Goal: Information Seeking & Learning: Learn about a topic

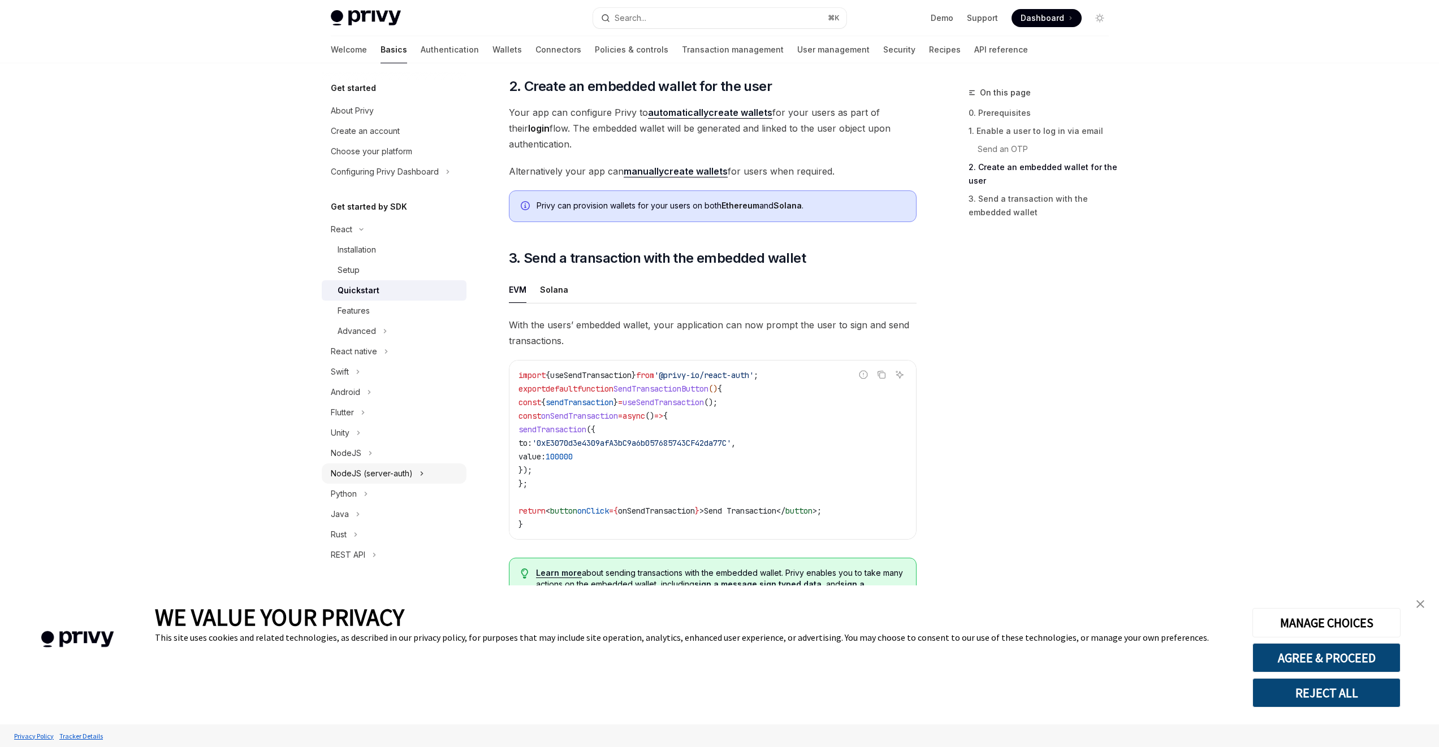
scroll to position [815, 0]
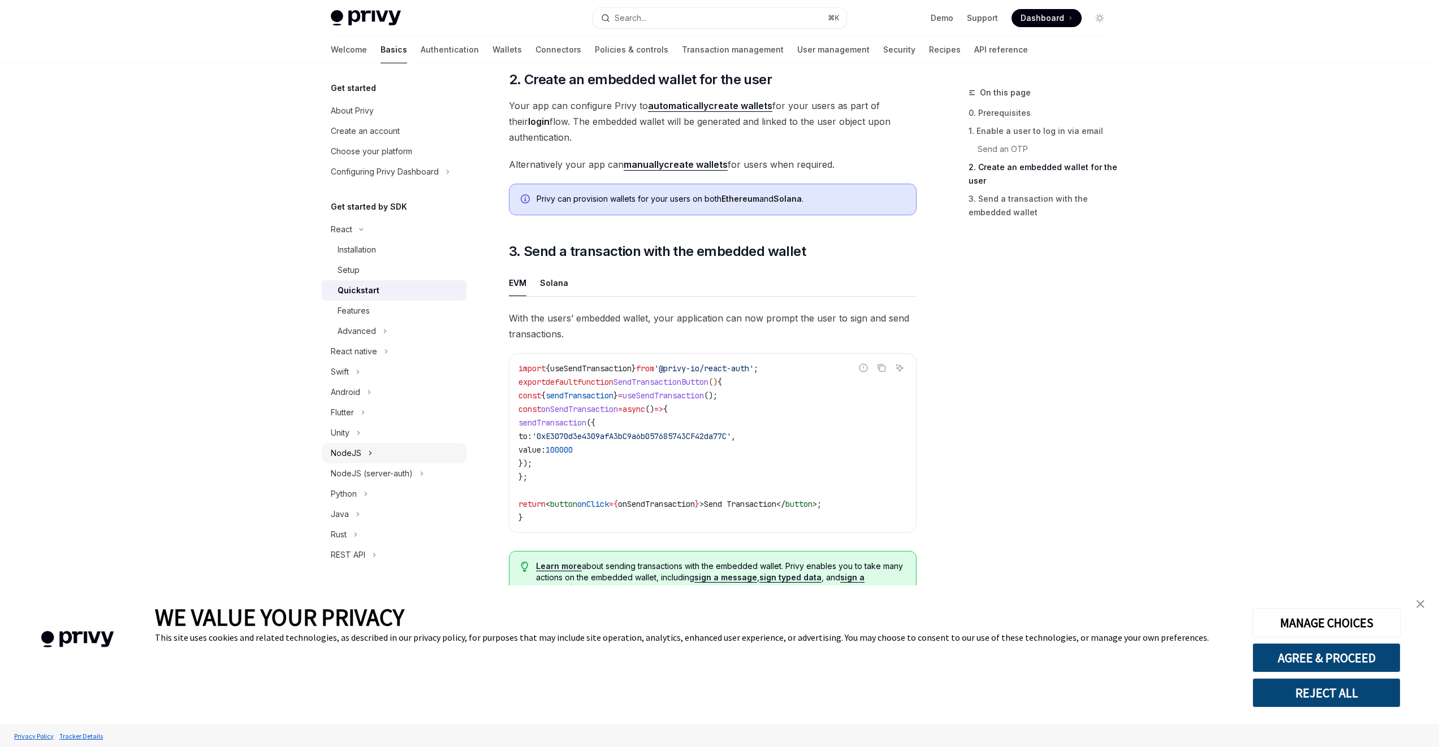
click at [384, 455] on button "NodeJS" at bounding box center [394, 453] width 145 height 20
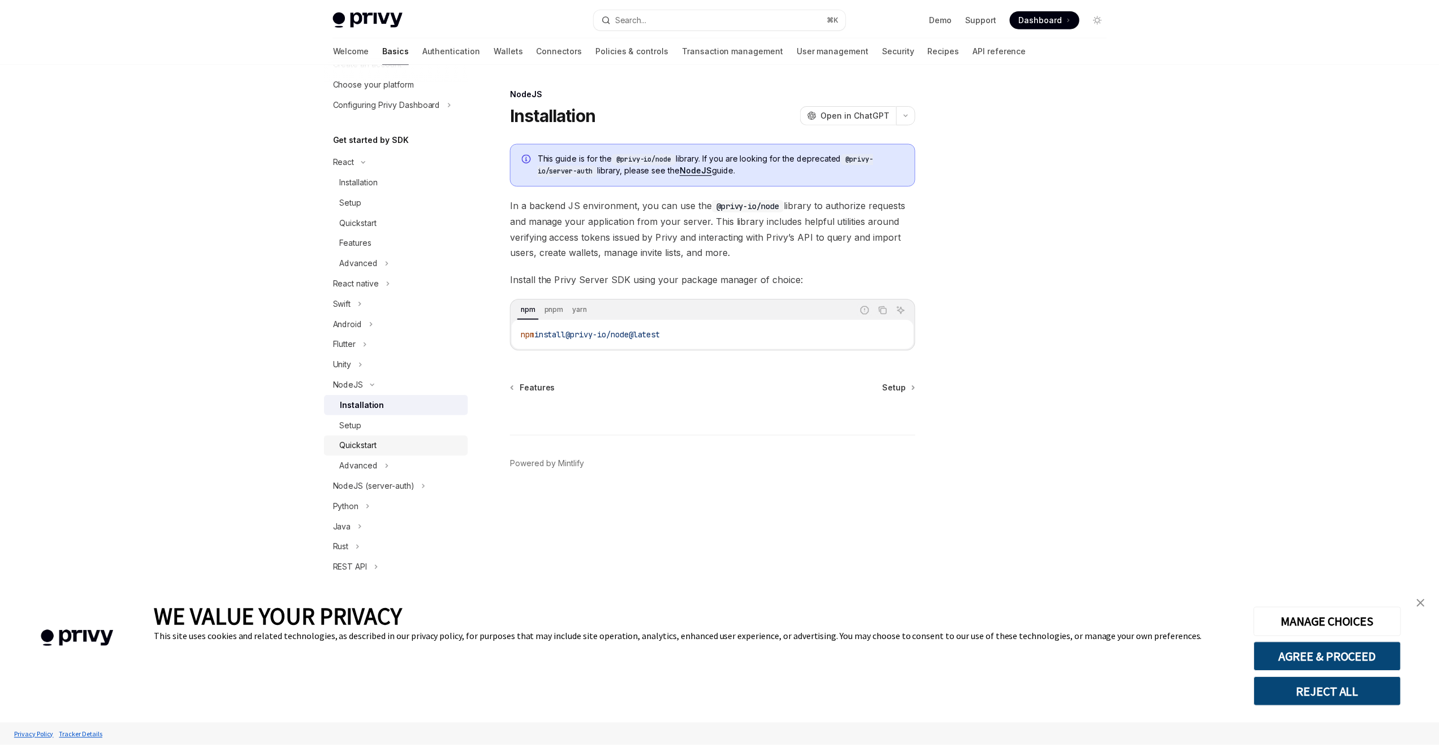
scroll to position [78, 0]
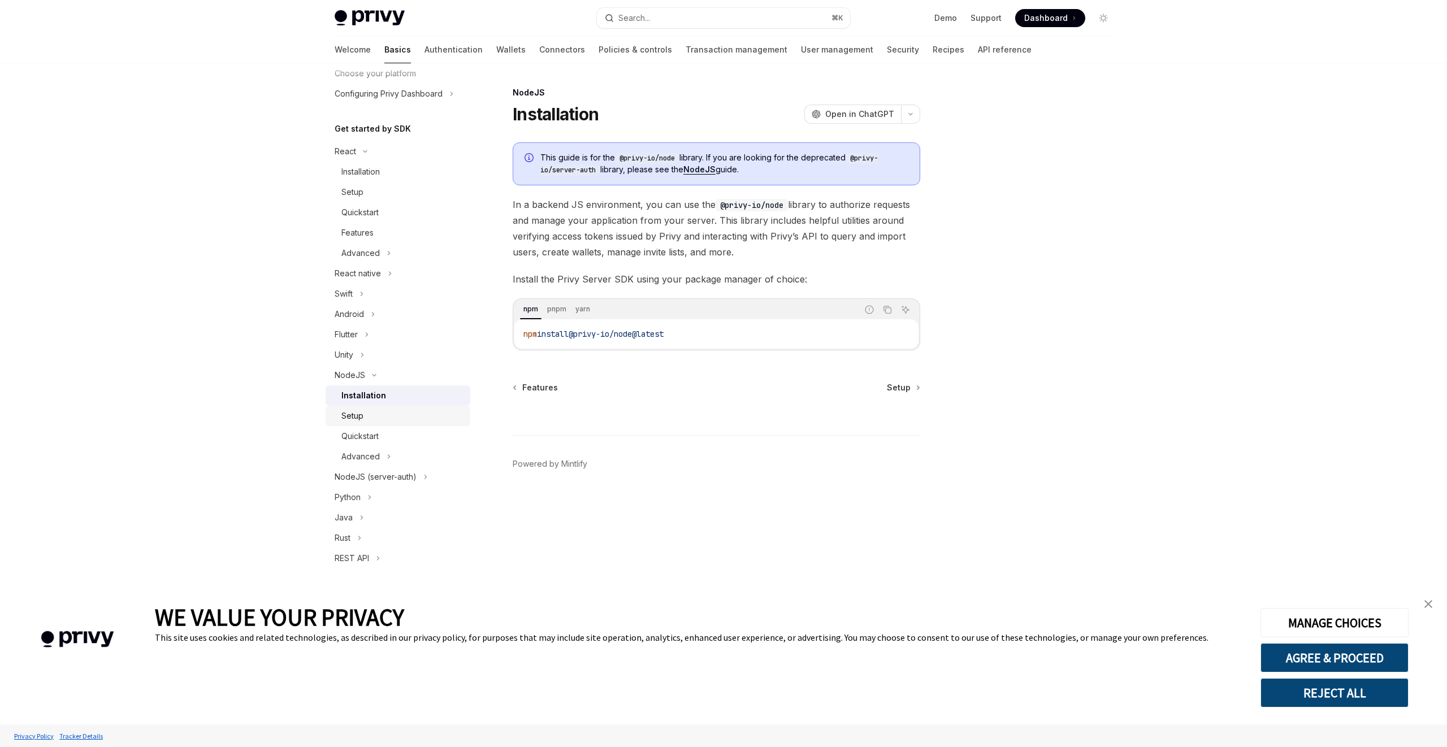
click at [369, 415] on div "Setup" at bounding box center [402, 416] width 122 height 14
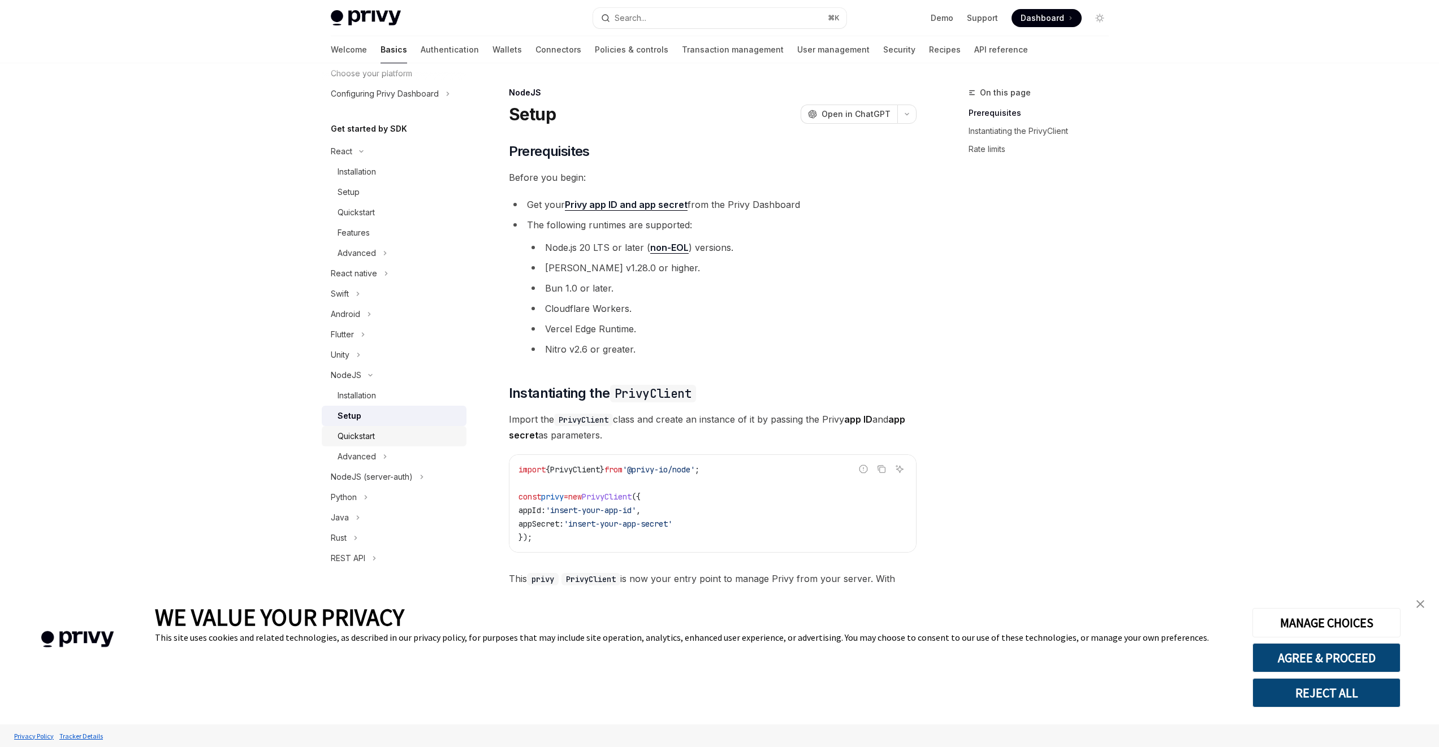
click at [371, 438] on div "Quickstart" at bounding box center [355, 437] width 37 height 14
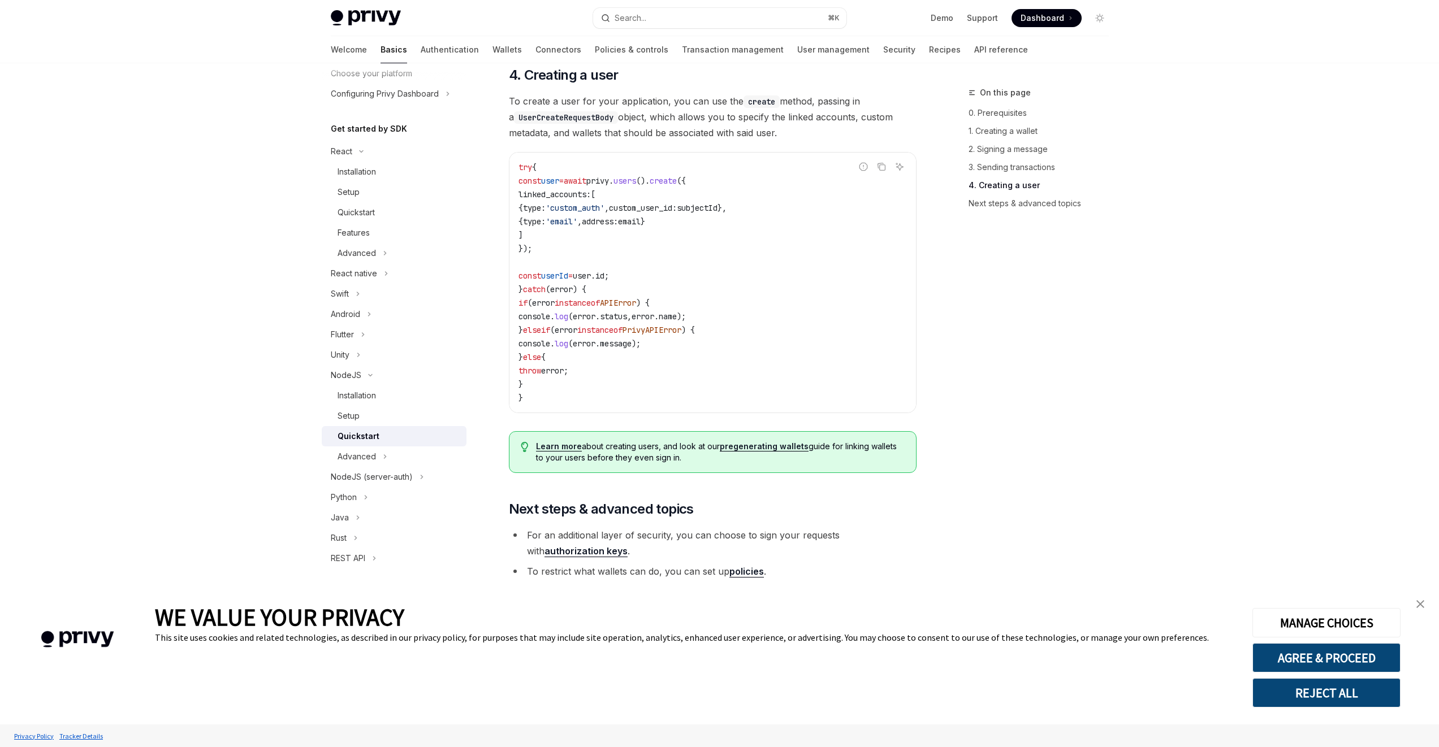
scroll to position [2091, 0]
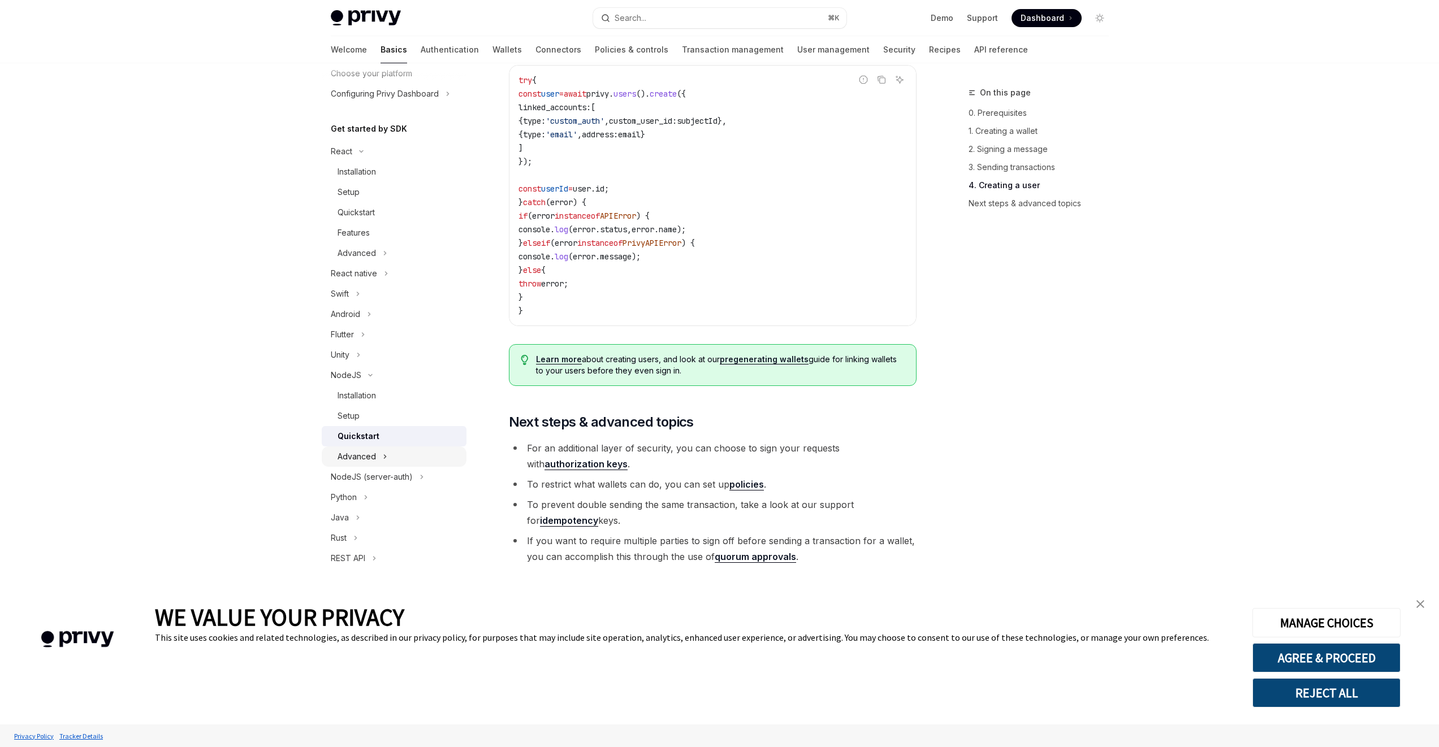
click at [361, 456] on div "Advanced" at bounding box center [356, 457] width 38 height 14
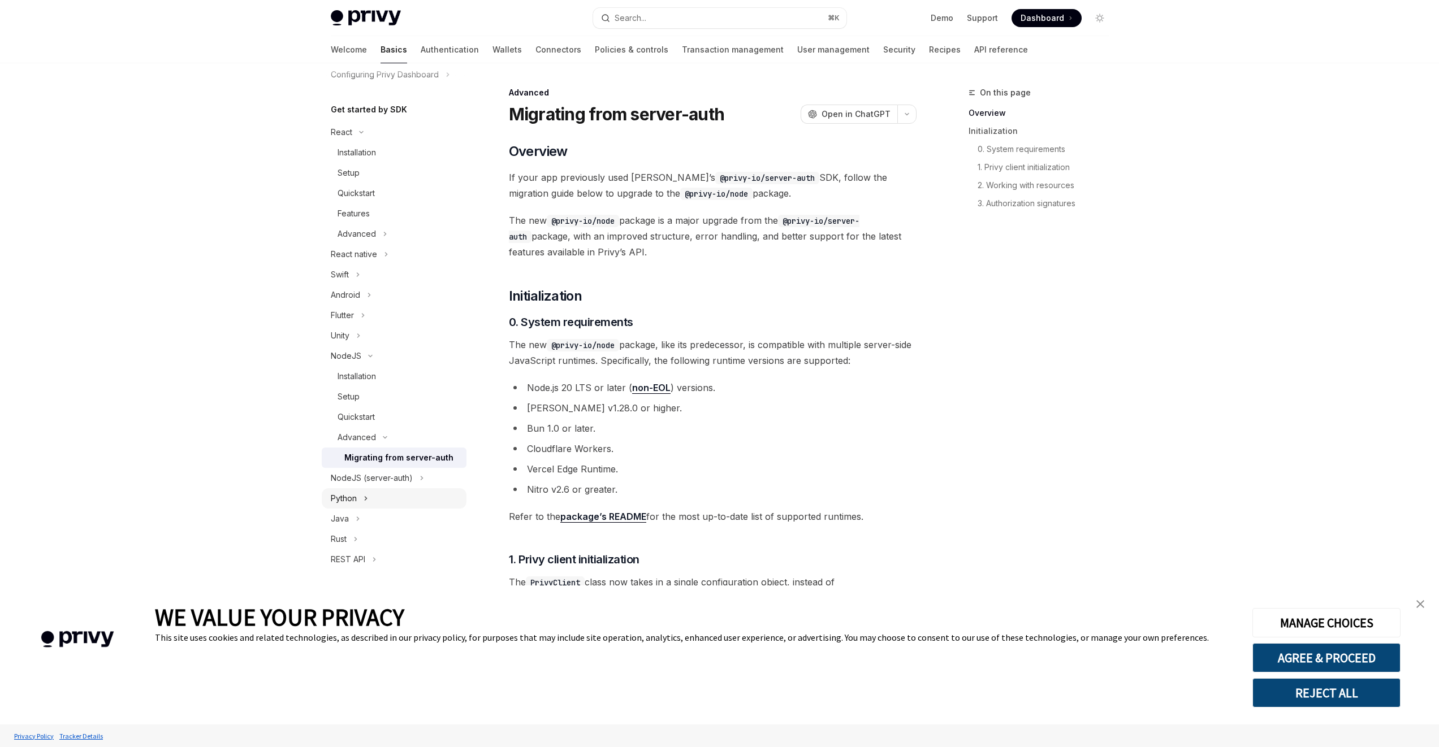
scroll to position [98, 0]
click at [387, 479] on div "NodeJS (server-auth)" at bounding box center [372, 477] width 82 height 14
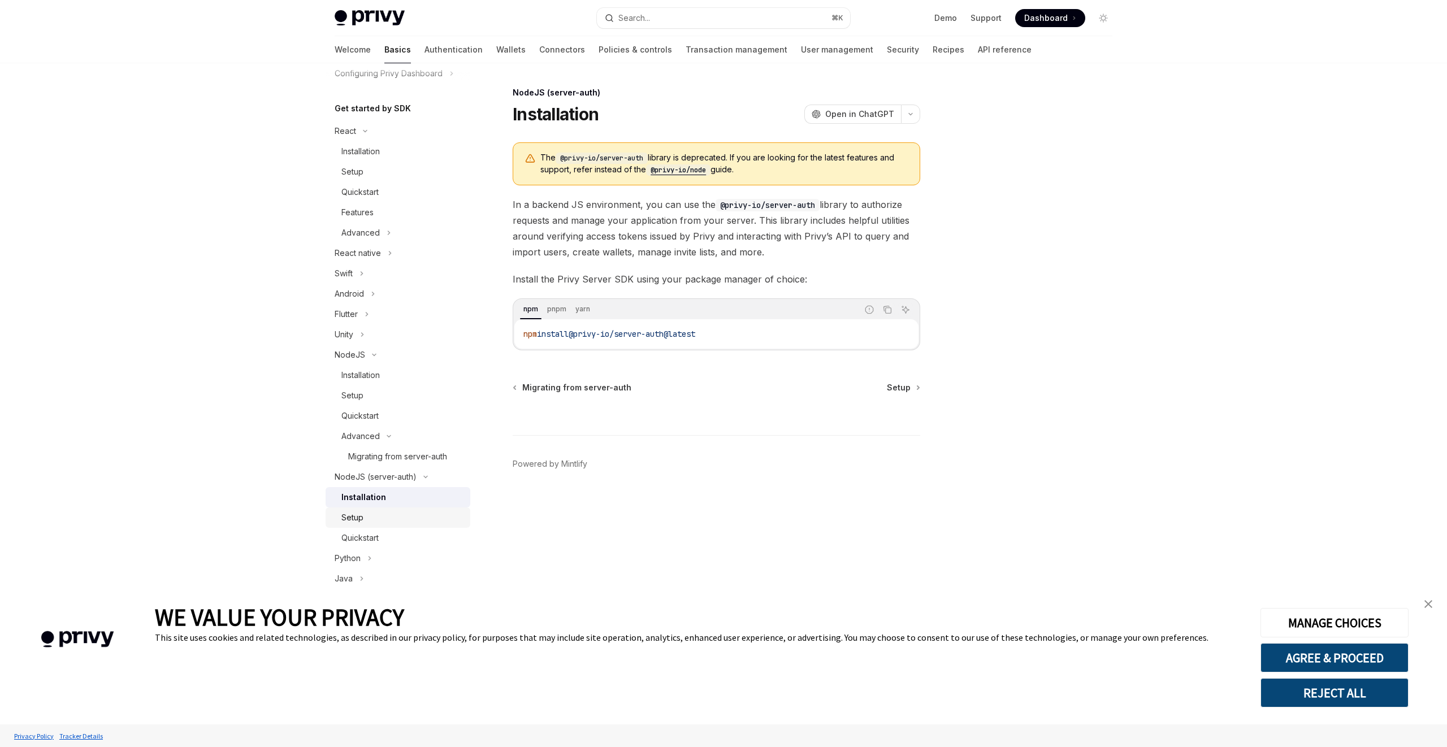
click at [380, 515] on div "Setup" at bounding box center [402, 518] width 122 height 14
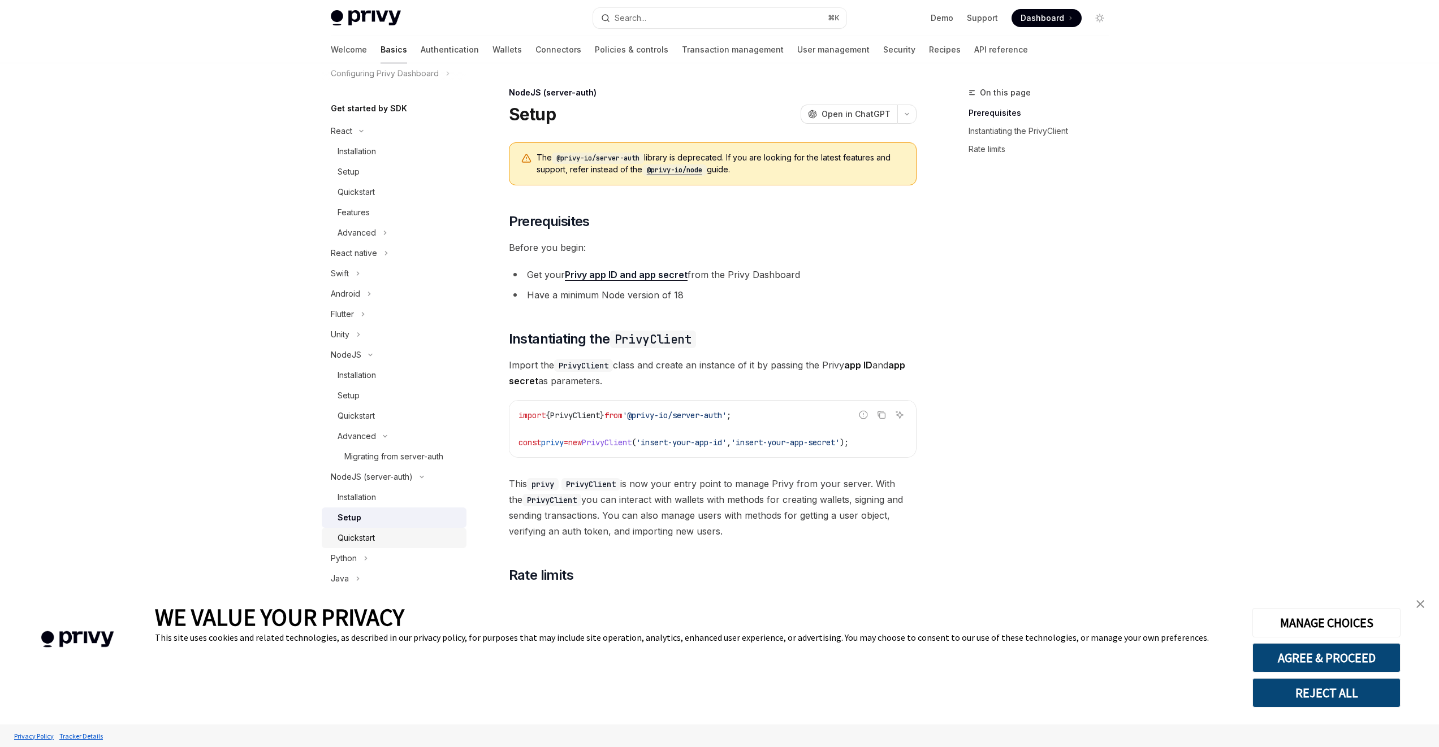
click at [383, 535] on div "Quickstart" at bounding box center [398, 538] width 122 height 14
type textarea "*"
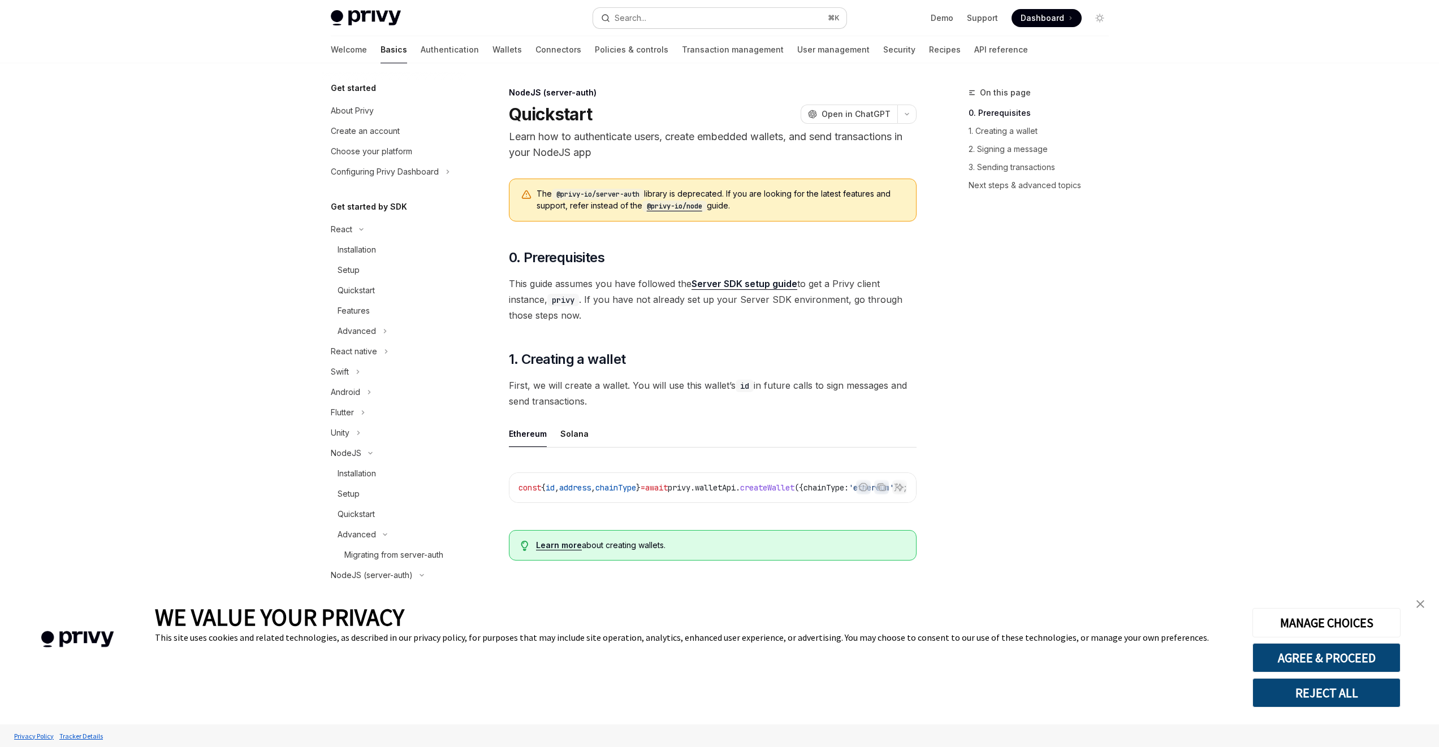
click at [675, 20] on button "Search... ⌘ K" at bounding box center [719, 18] width 253 height 20
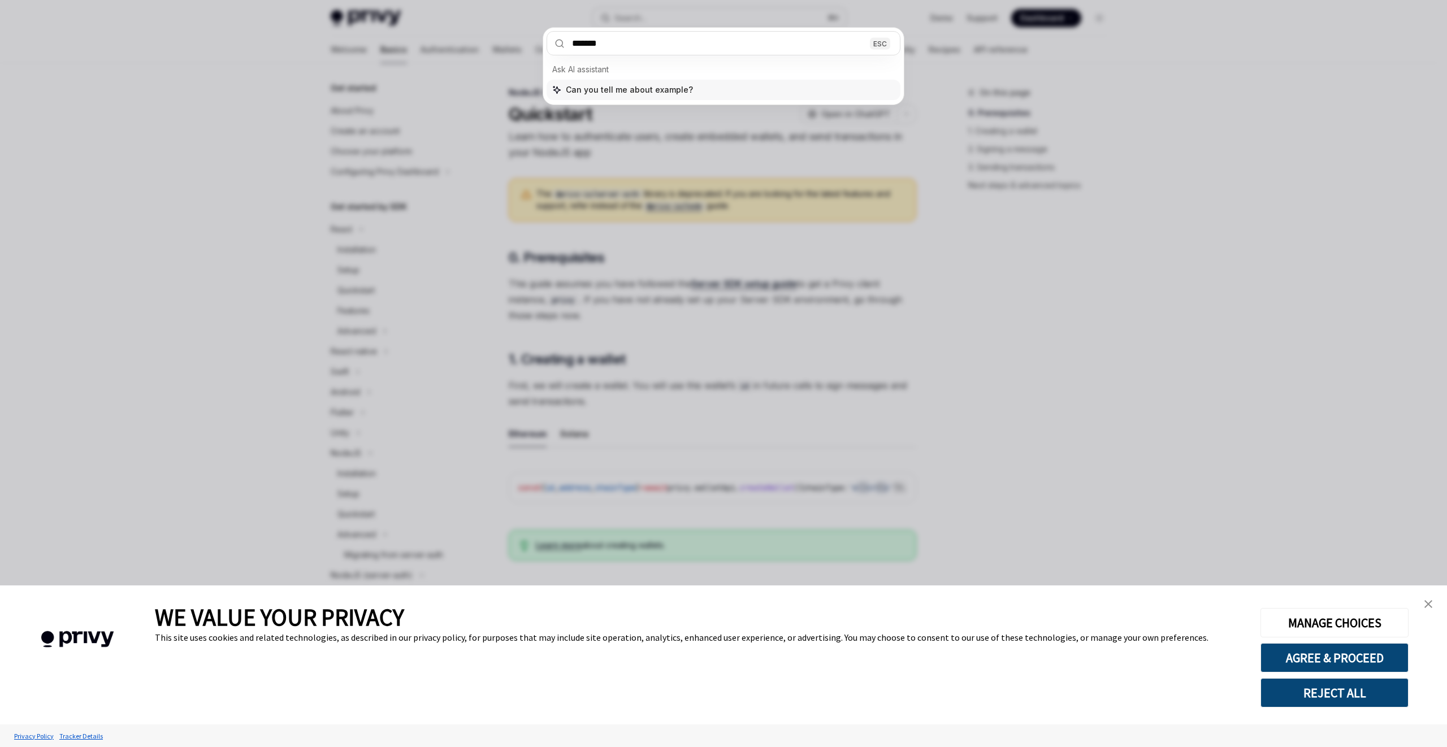
type input "********"
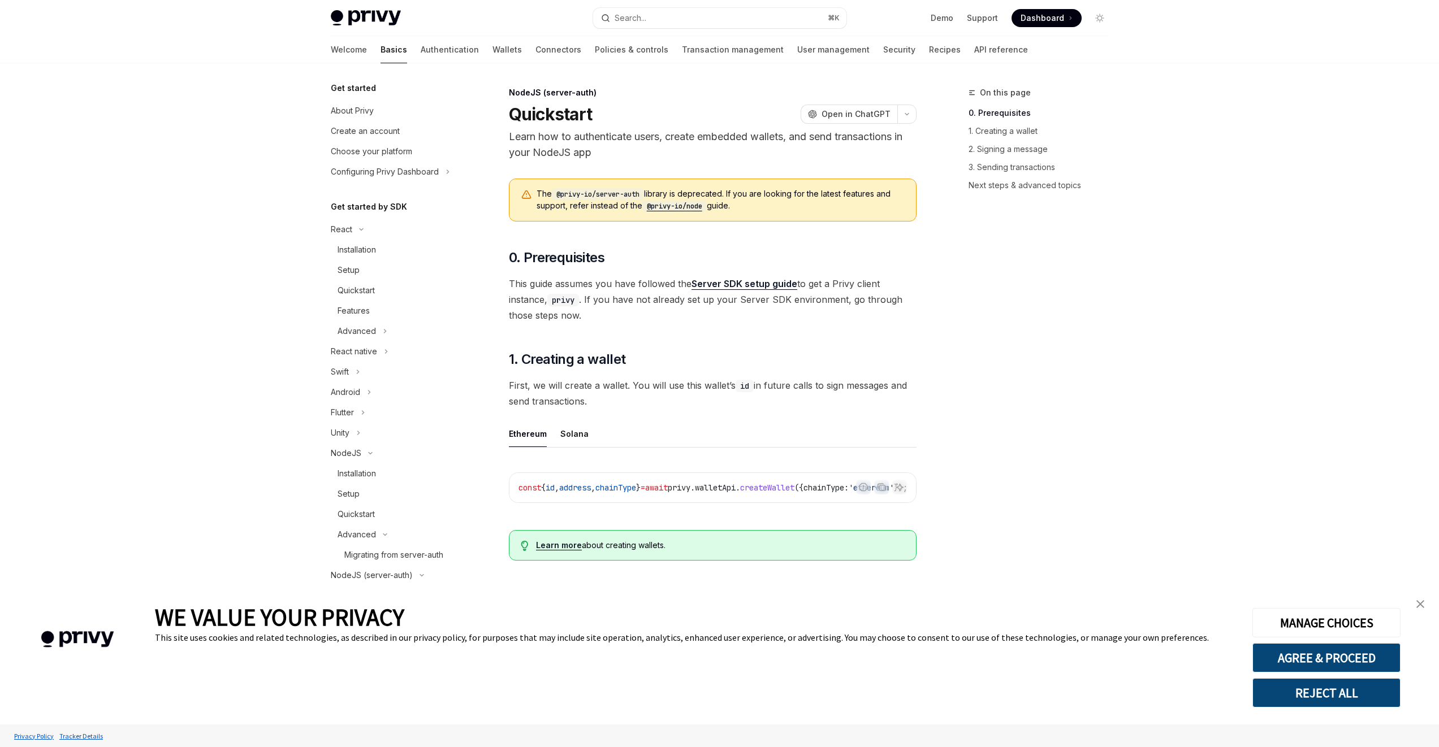
type textarea "*"
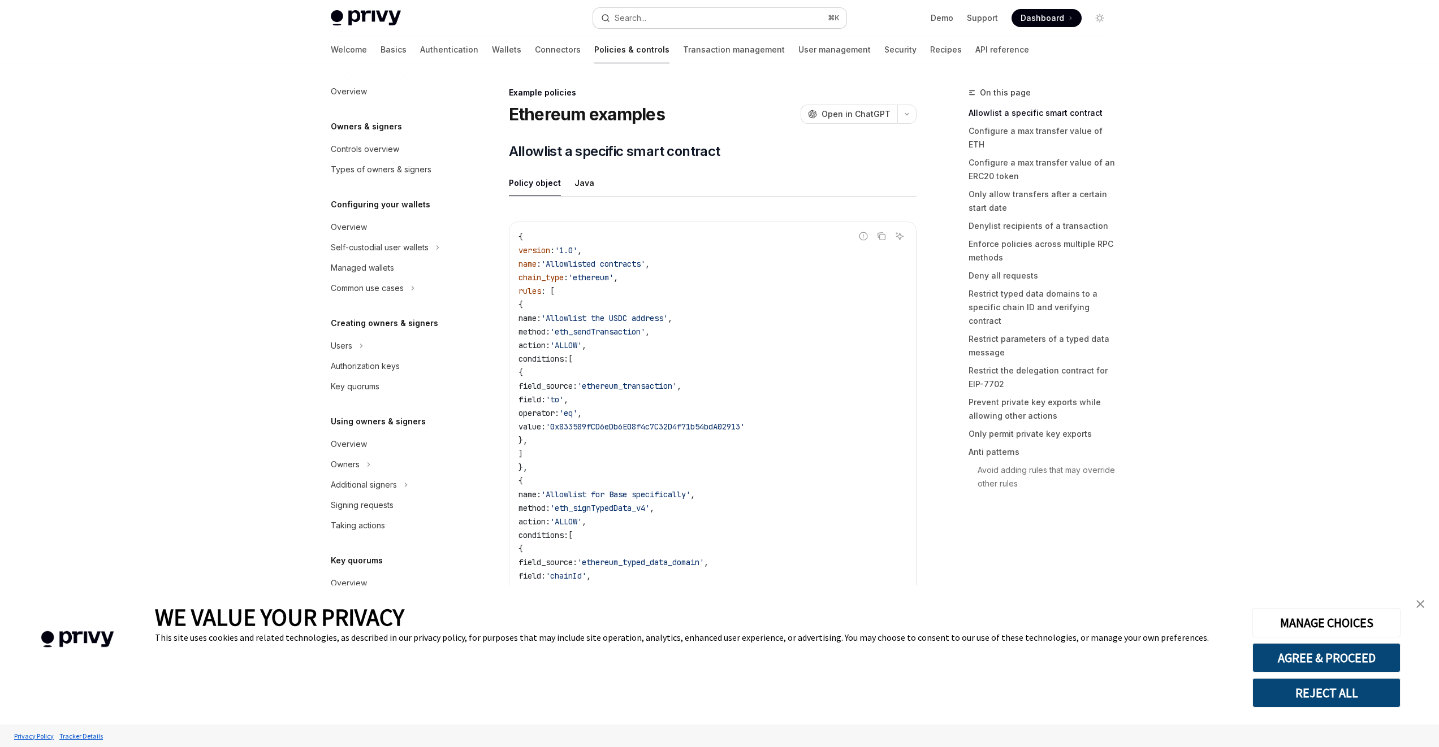
scroll to position [63, 0]
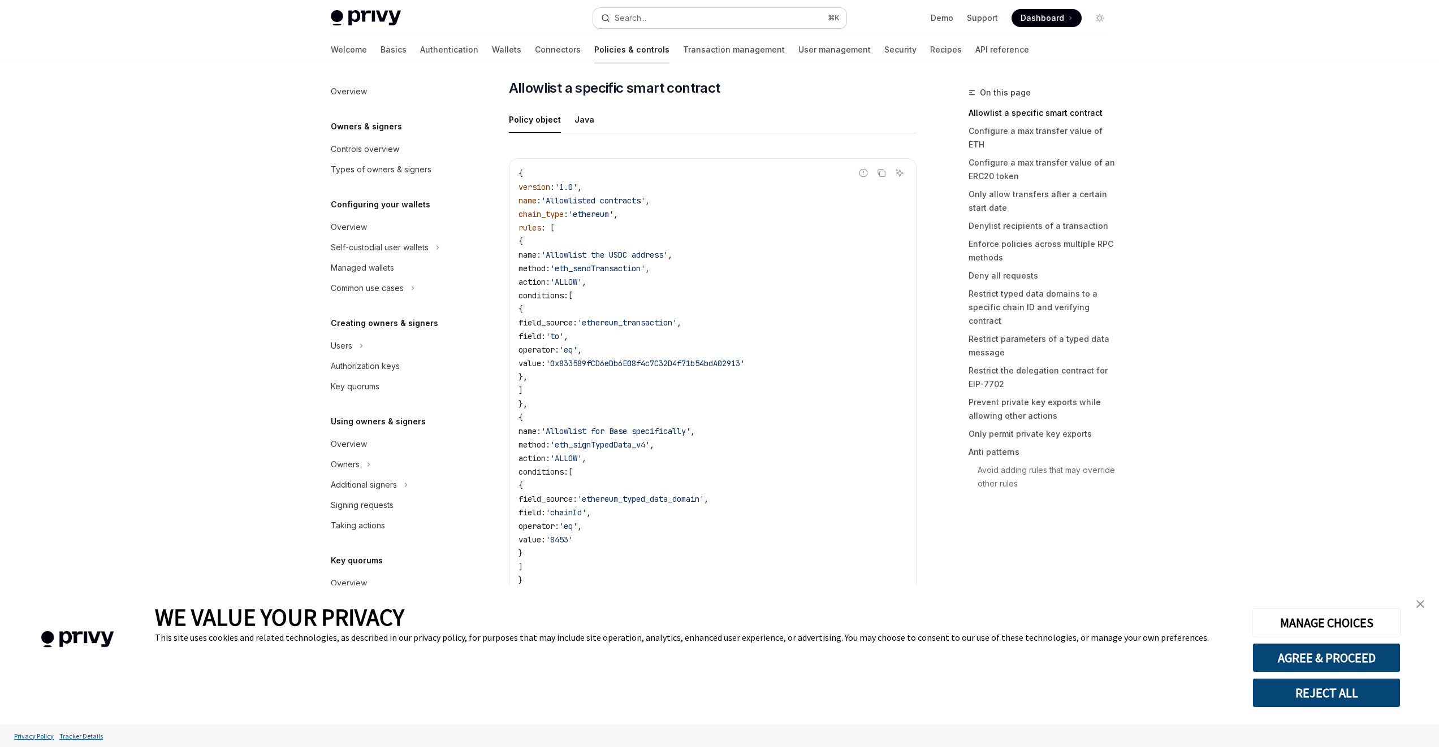
click at [656, 15] on button "Search... ⌘ K" at bounding box center [719, 18] width 253 height 20
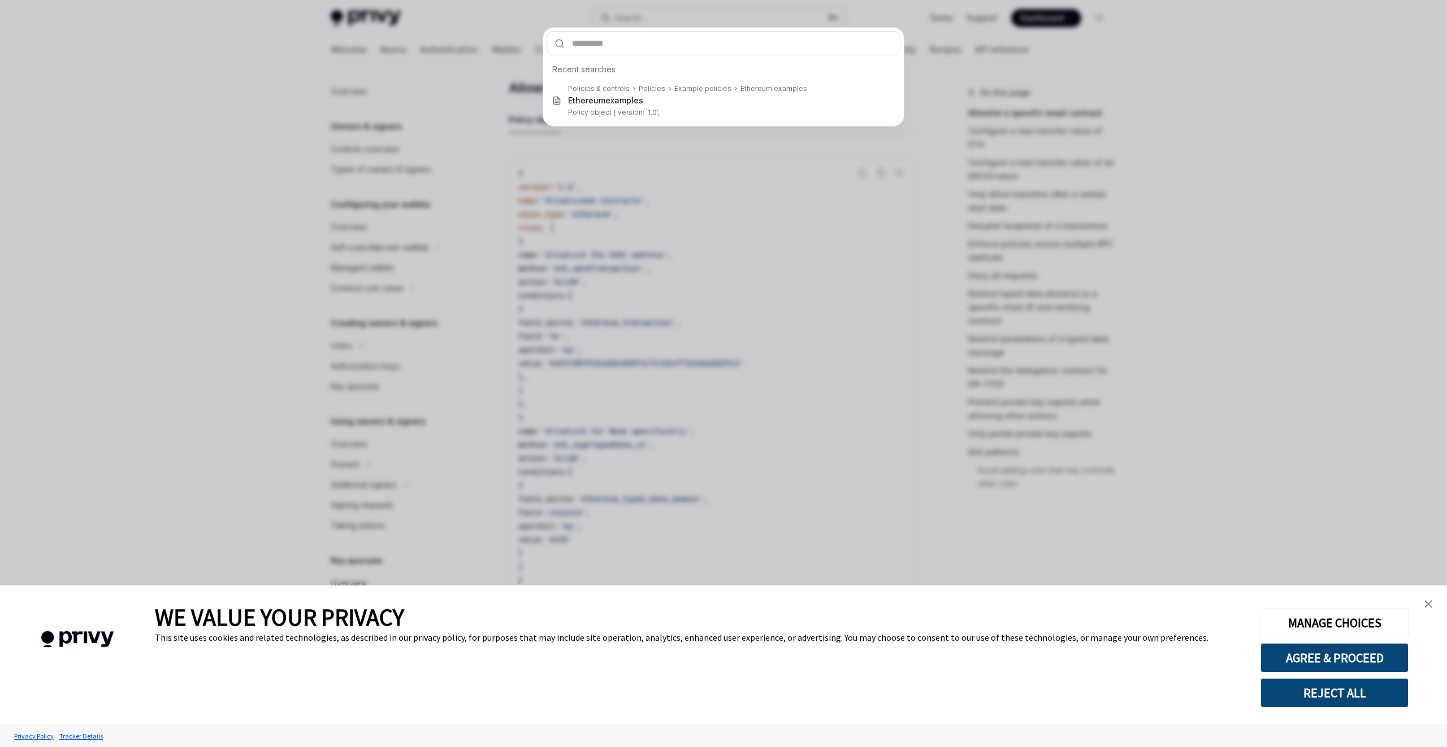
click at [656, 15] on div "Recent searches Policies & controls Policies Example policies Ethereum examples…" at bounding box center [723, 373] width 1447 height 747
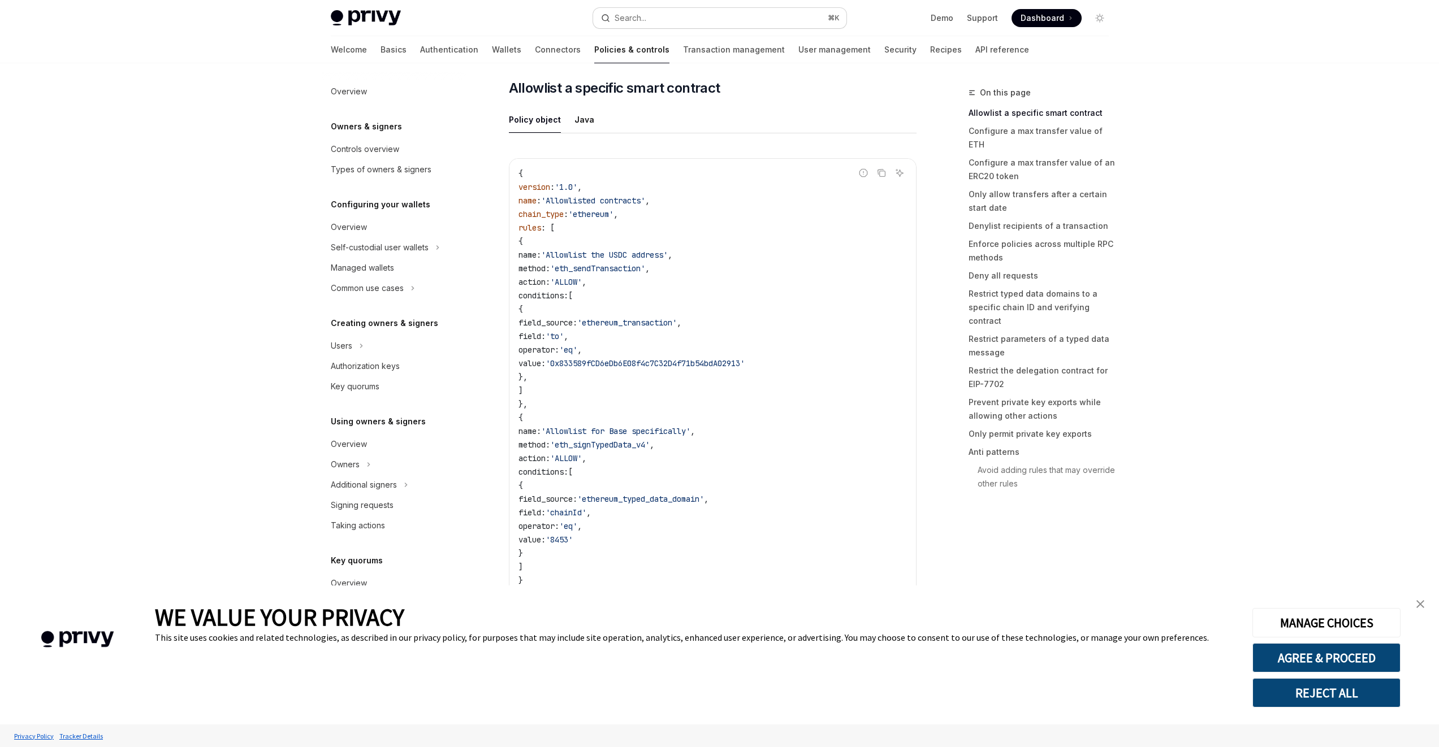
click at [653, 18] on button "Search... ⌘ K" at bounding box center [719, 18] width 253 height 20
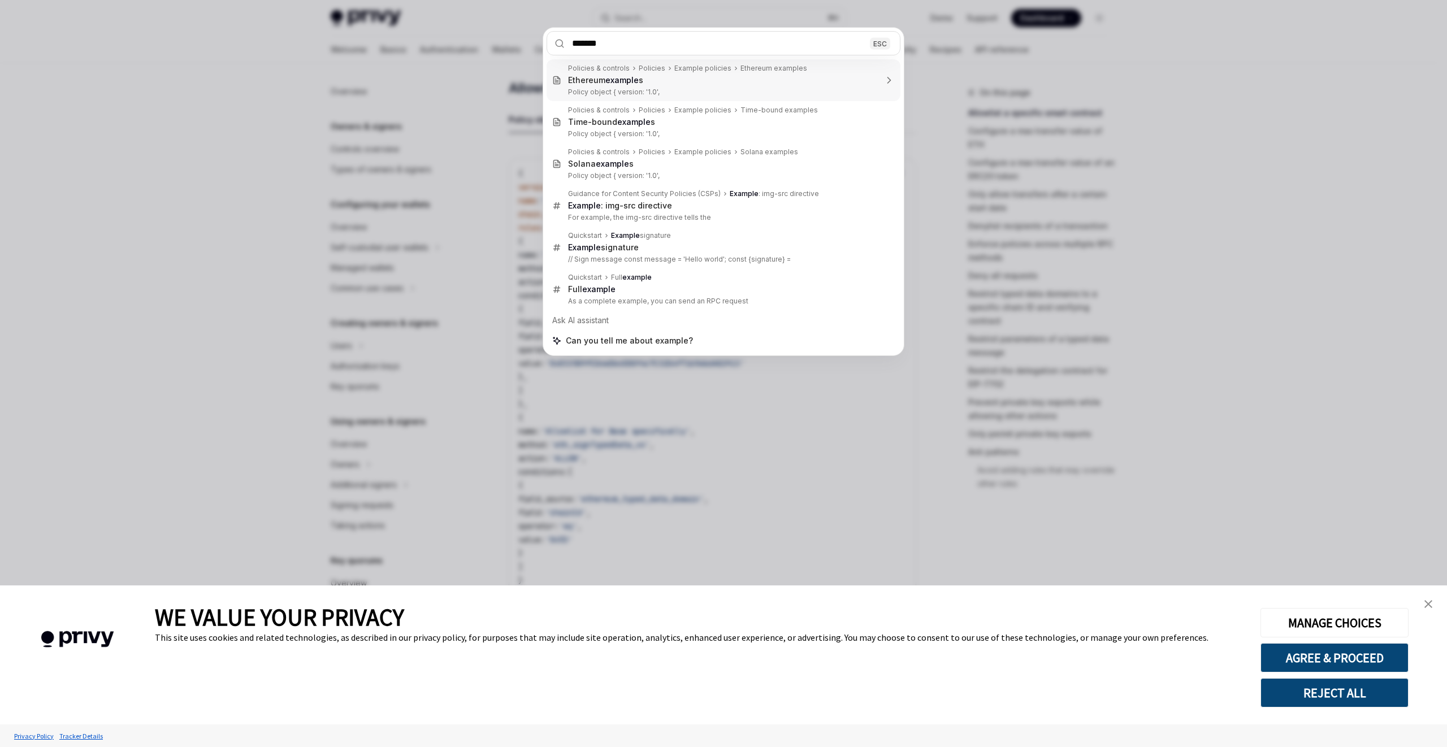
type input "********"
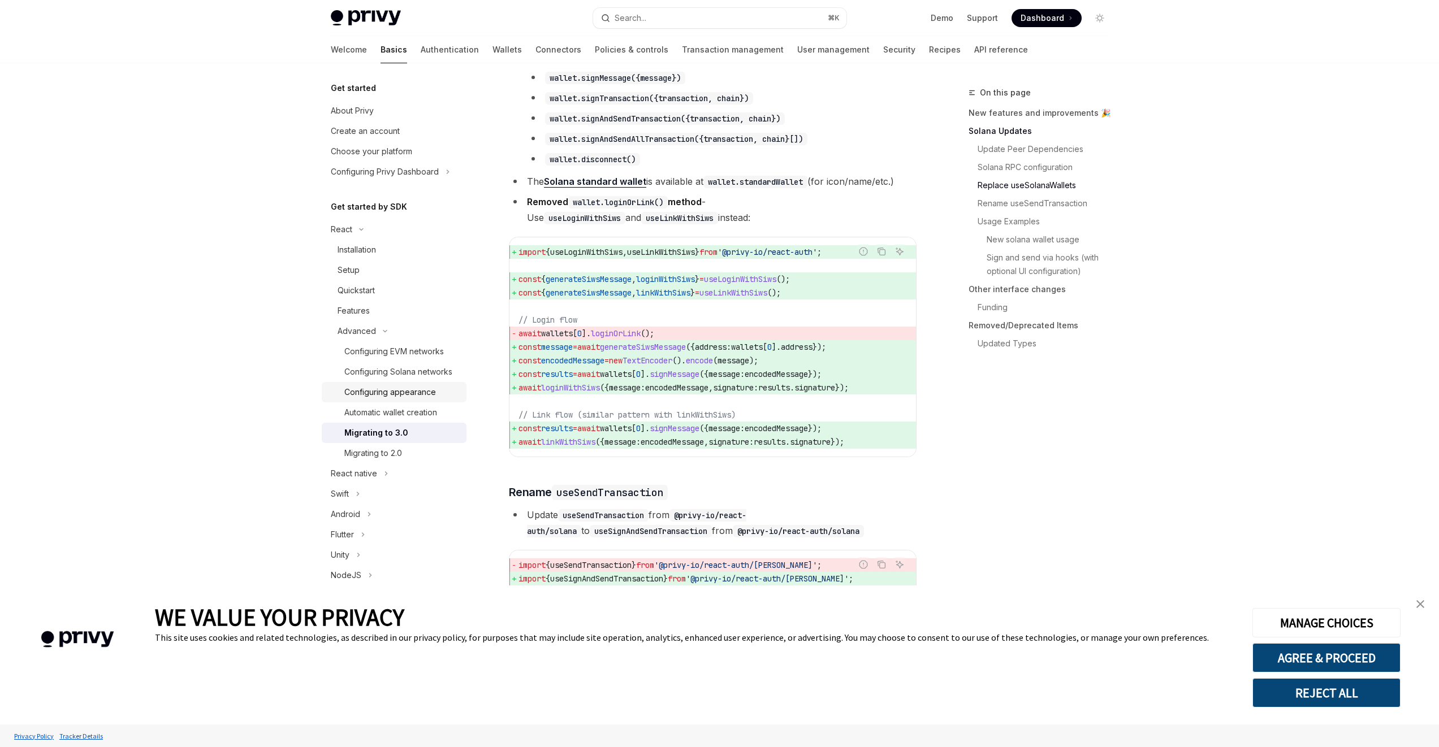
scroll to position [936, 0]
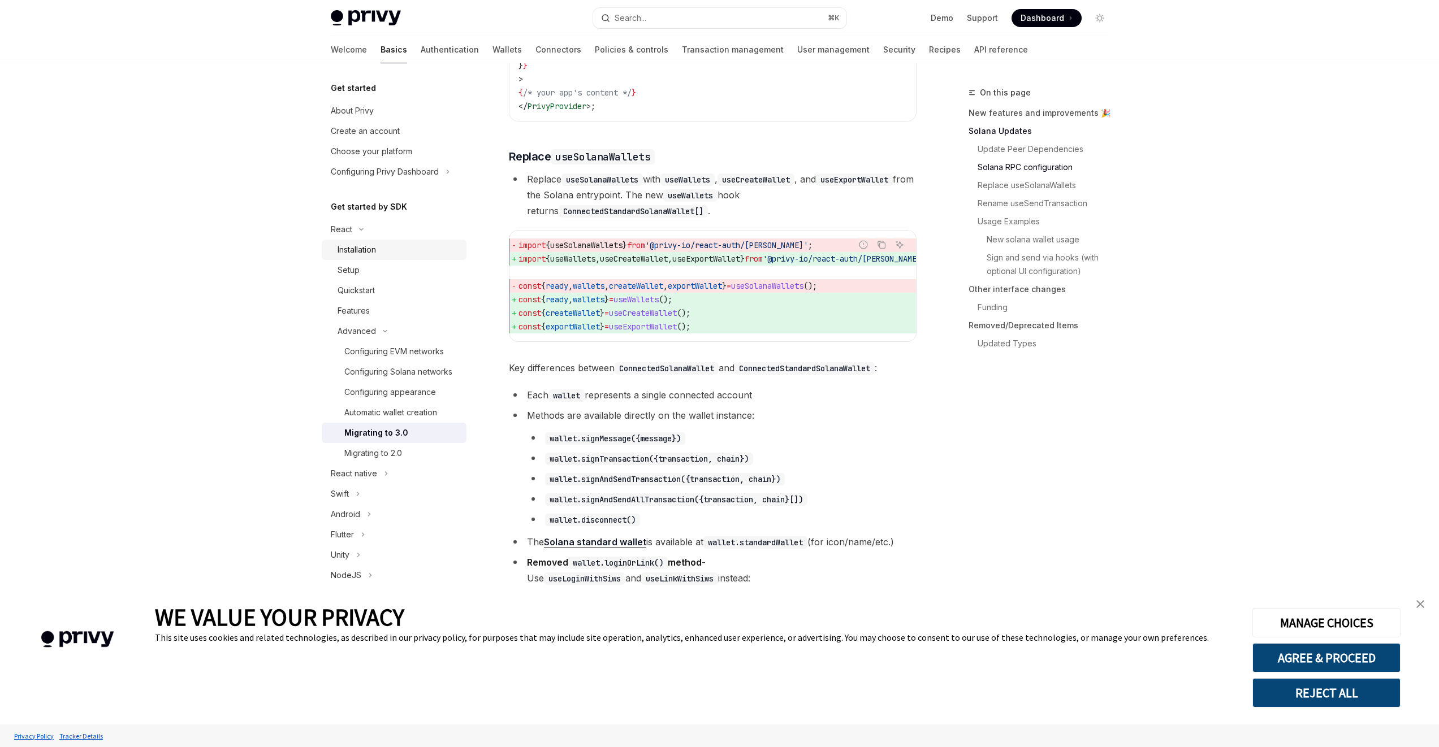
click at [363, 250] on div "Installation" at bounding box center [356, 250] width 38 height 14
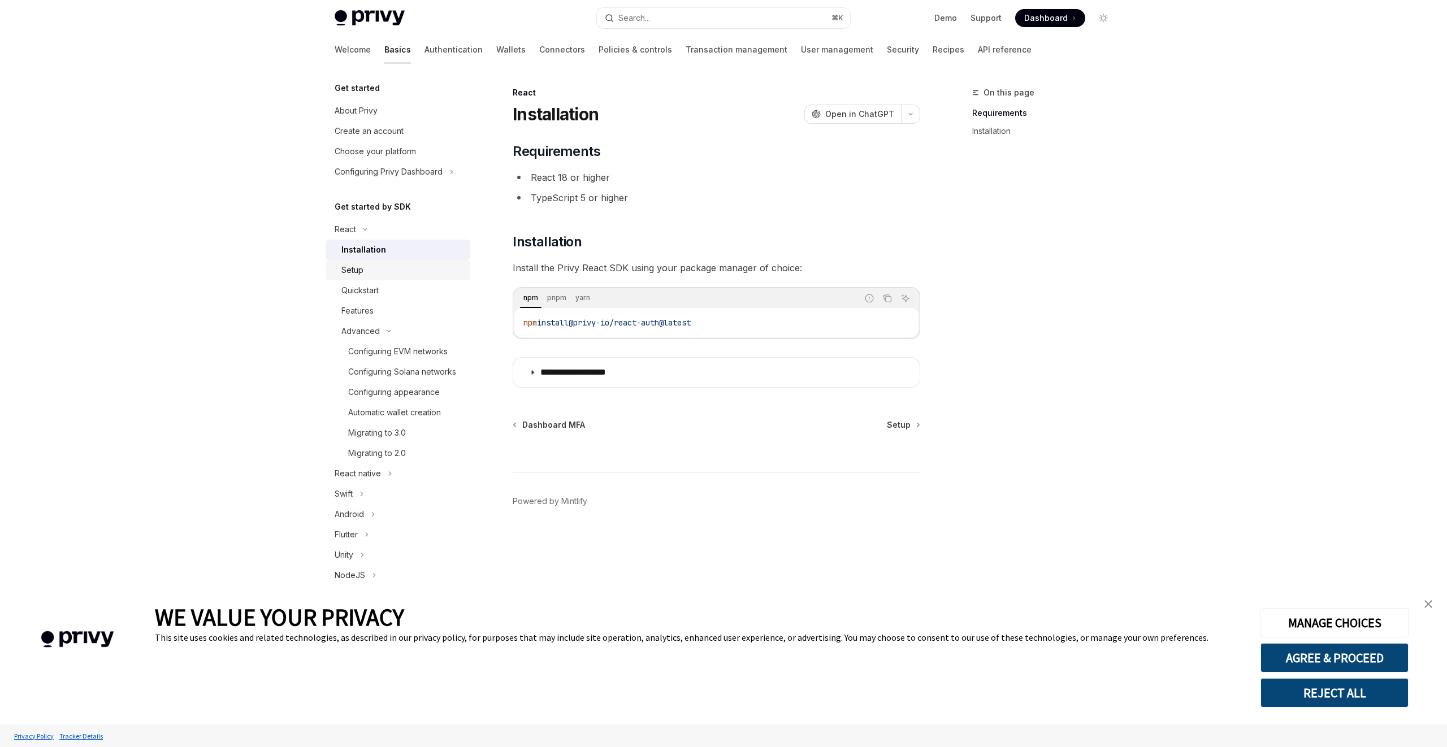
click at [361, 271] on div "Setup" at bounding box center [352, 270] width 22 height 14
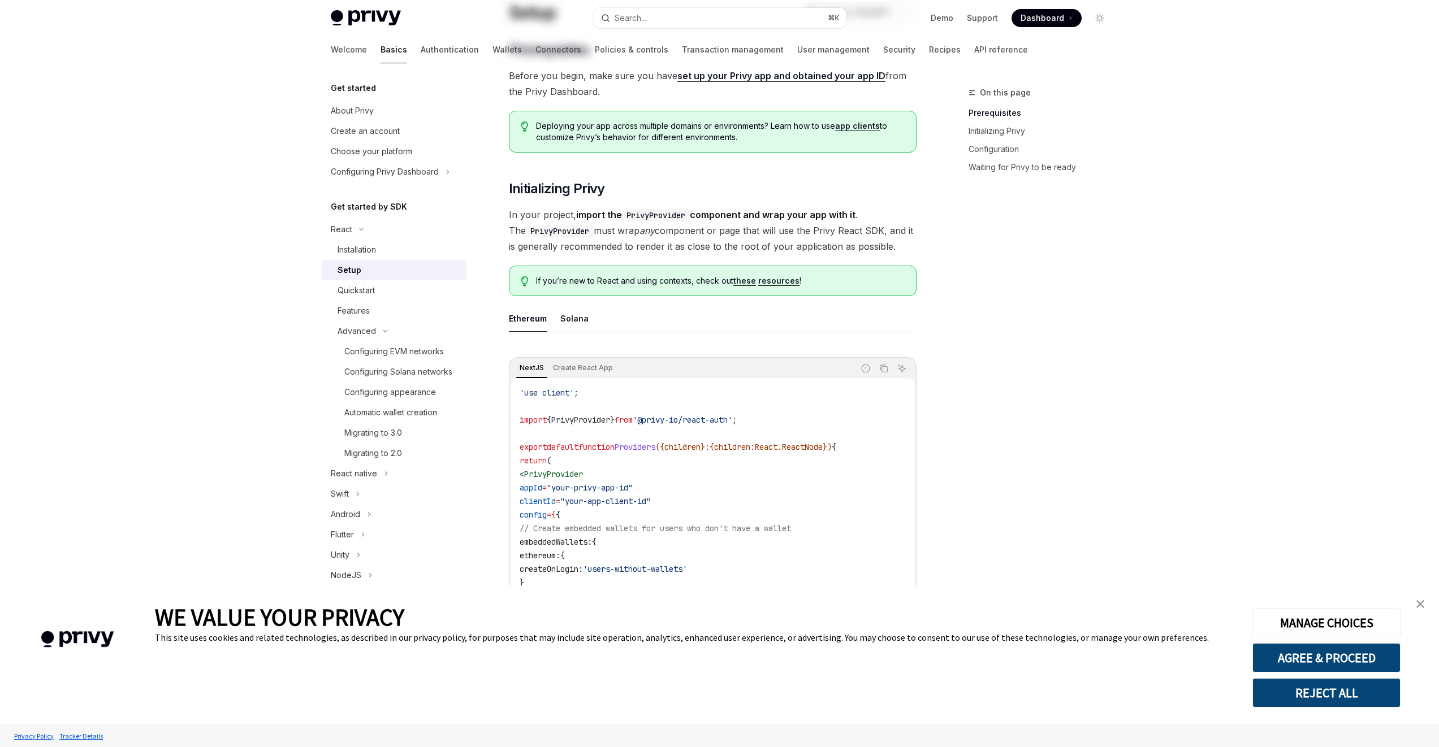
scroll to position [295, 0]
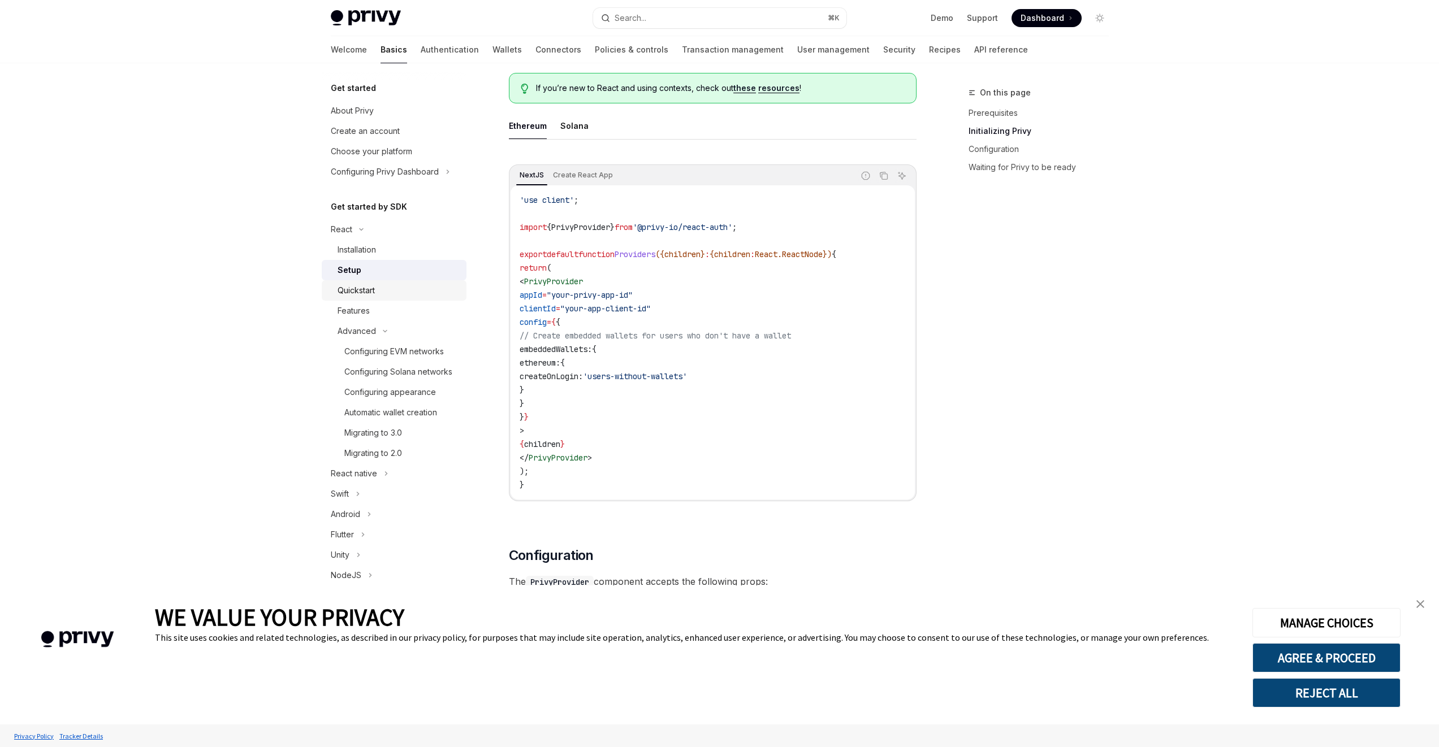
click at [365, 291] on div "Quickstart" at bounding box center [355, 291] width 37 height 14
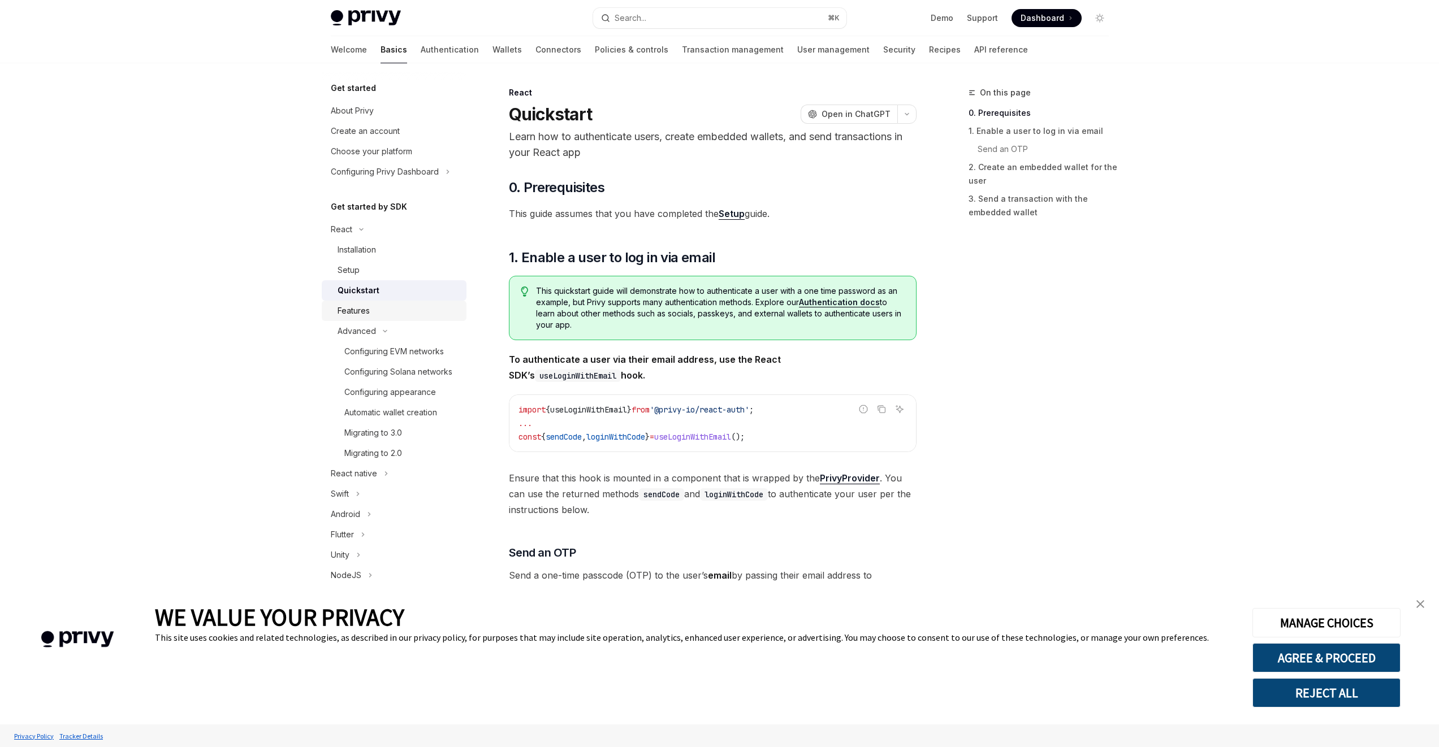
click at [373, 309] on div "Features" at bounding box center [398, 311] width 122 height 14
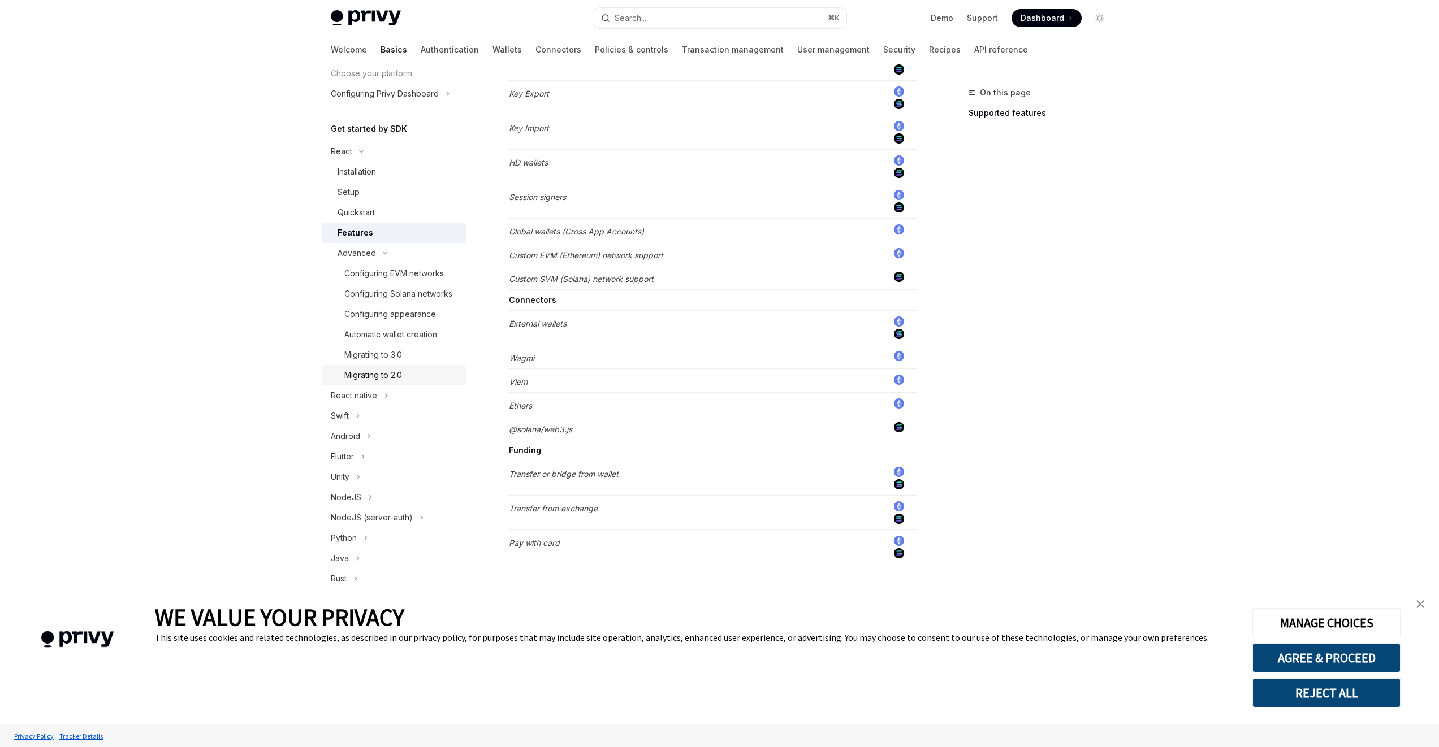
scroll to position [132, 0]
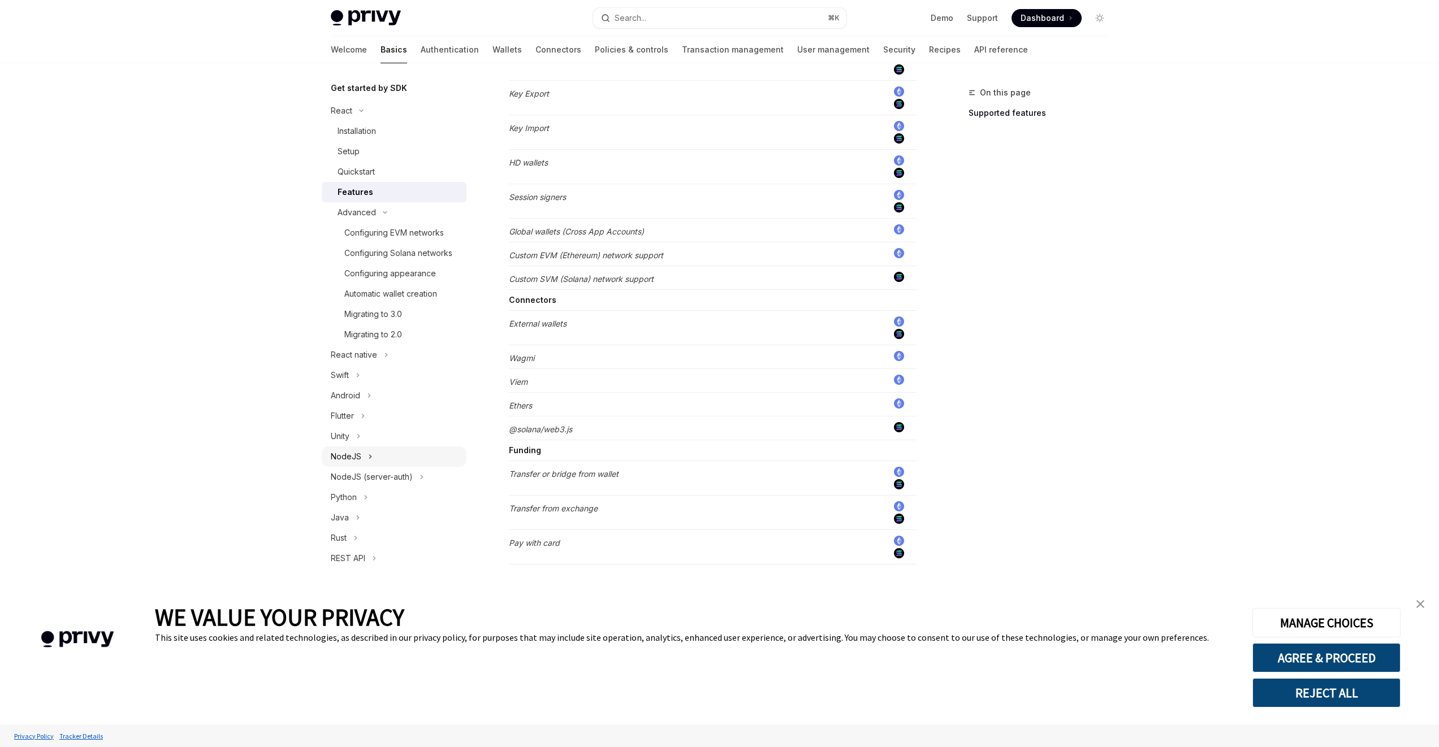
click at [388, 458] on button "NodeJS" at bounding box center [394, 457] width 145 height 20
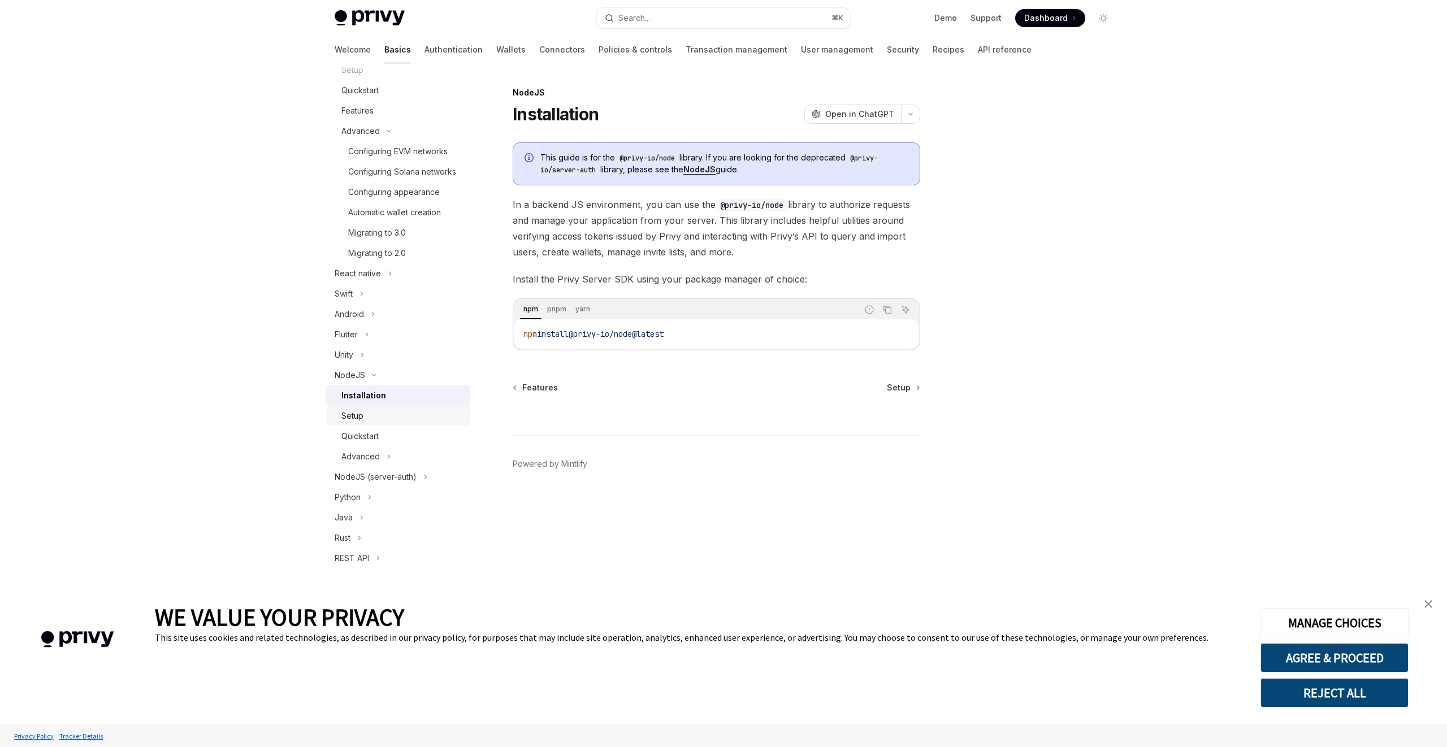
click at [378, 418] on div "Setup" at bounding box center [402, 416] width 122 height 14
type textarea "*"
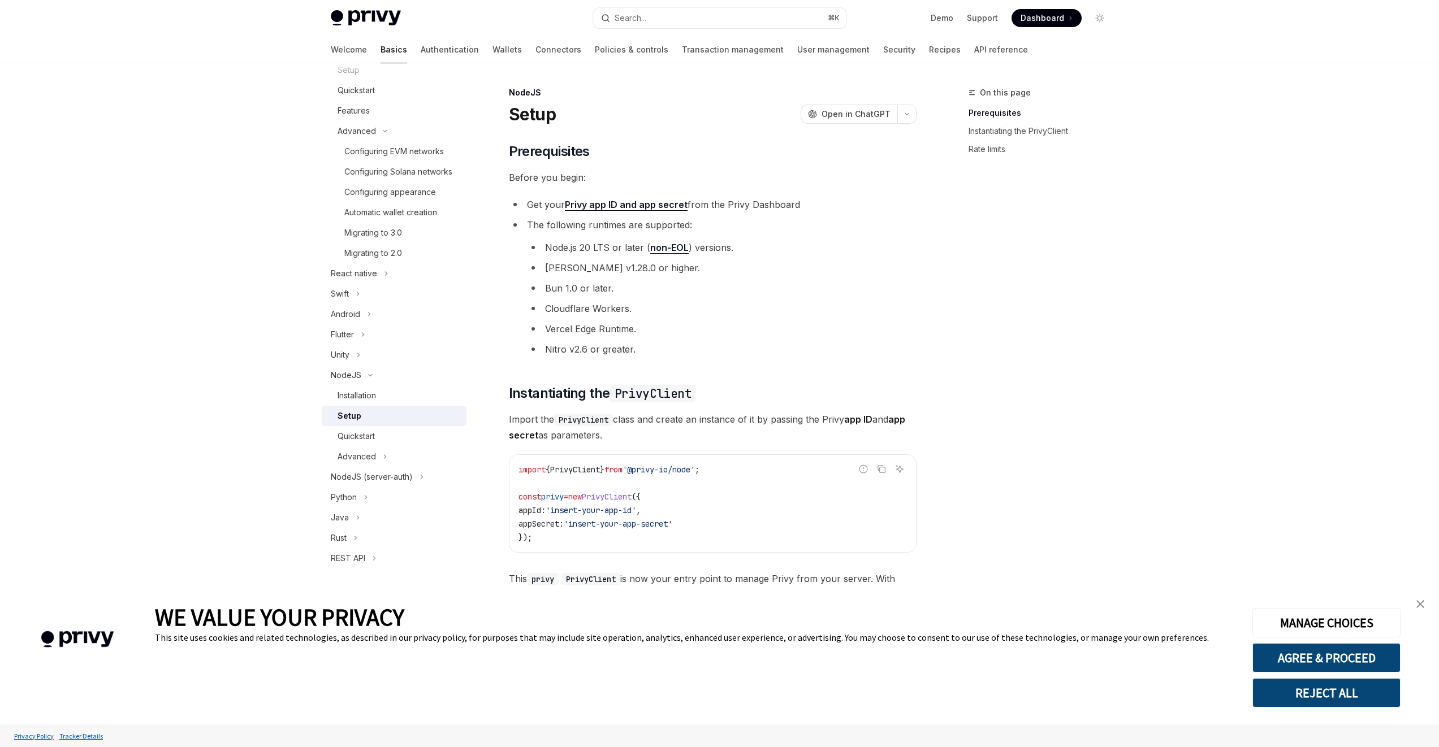
click at [830, 248] on li "Node.js 20 LTS or later ( non-EOL ) versions." at bounding box center [721, 248] width 389 height 16
click at [947, 20] on link "Demo" at bounding box center [941, 17] width 23 height 11
click at [724, 312] on li "Cloudflare Workers." at bounding box center [721, 309] width 389 height 16
click at [756, 296] on ul "Node.js 20 LTS or later ( non-EOL ) versions. Deno v1.28.0 or higher. Bun 1.0 o…" at bounding box center [721, 299] width 389 height 118
click at [757, 296] on ul "Node.js 20 LTS or later ( non-EOL ) versions. Deno v1.28.0 or higher. Bun 1.0 o…" at bounding box center [721, 299] width 389 height 118
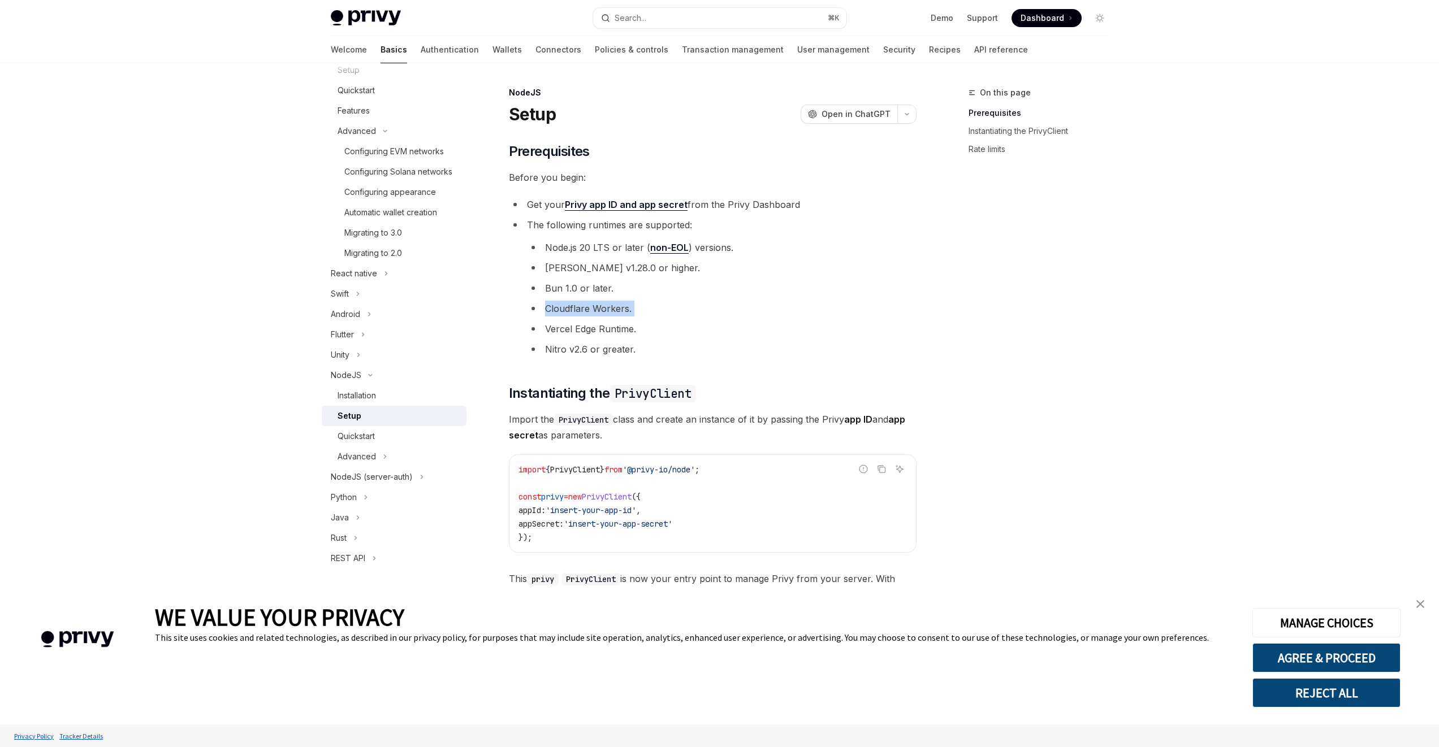
click at [757, 296] on ul "Node.js 20 LTS or later ( non-EOL ) versions. Deno v1.28.0 or higher. Bun 1.0 o…" at bounding box center [721, 299] width 389 height 118
click at [825, 295] on li "Bun 1.0 or later." at bounding box center [721, 288] width 389 height 16
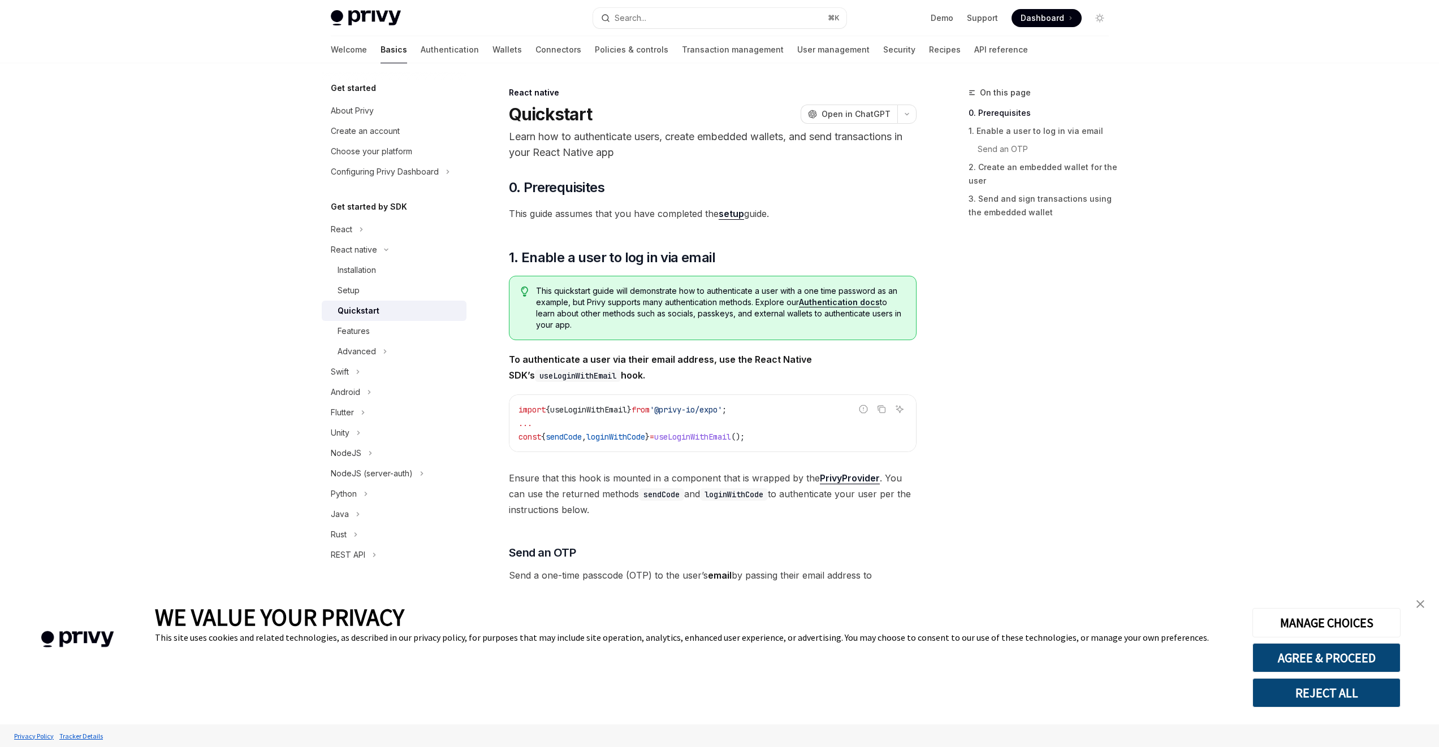
type textarea "*"
click at [708, 13] on button "Search... ⌘ K" at bounding box center [719, 18] width 253 height 20
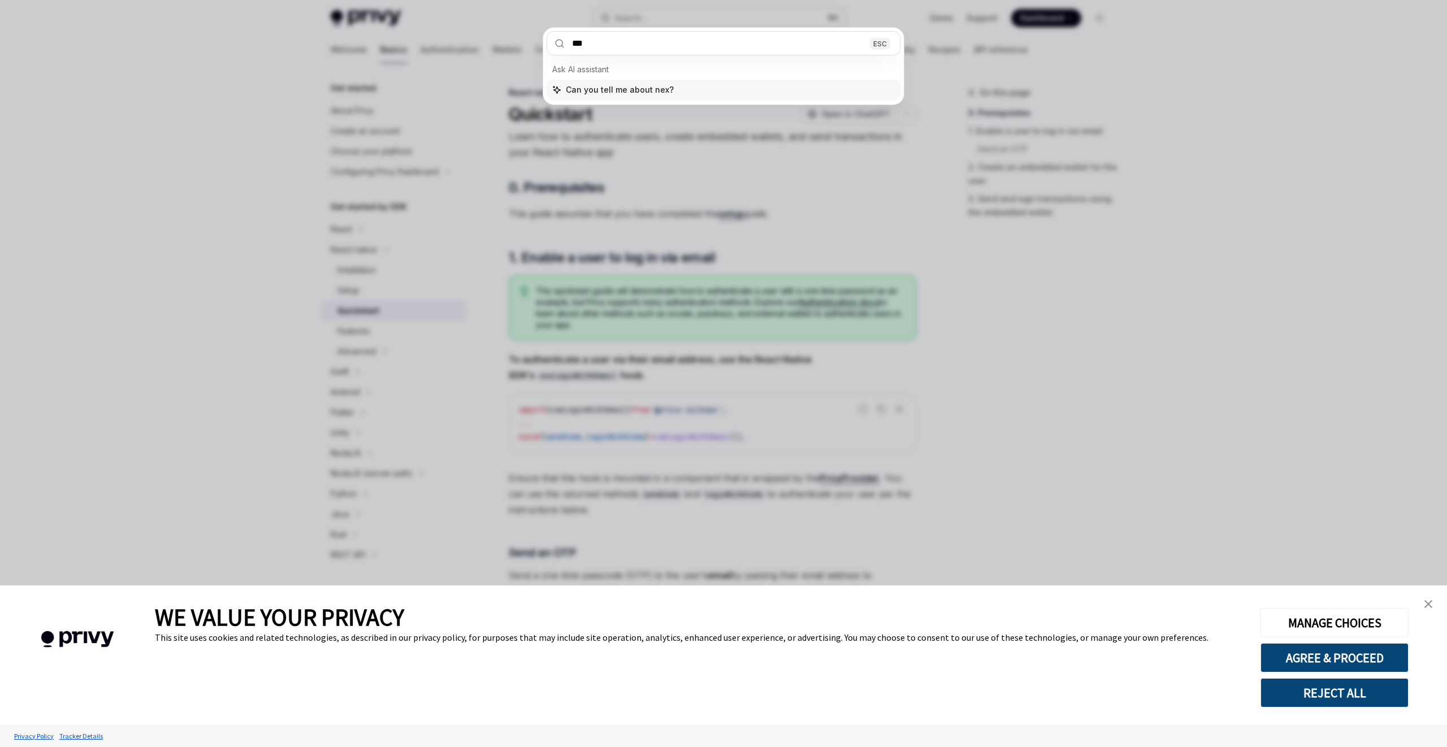
type input "****"
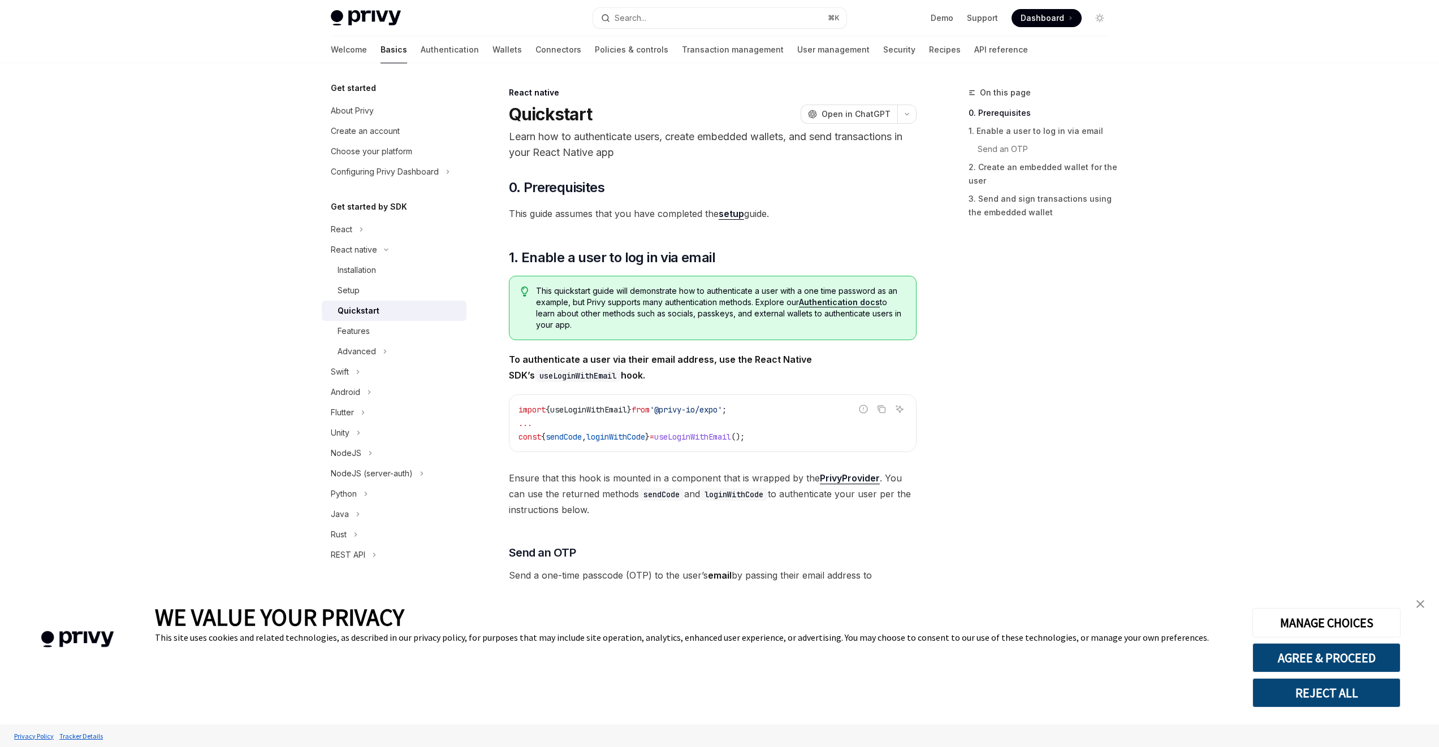
type textarea "*"
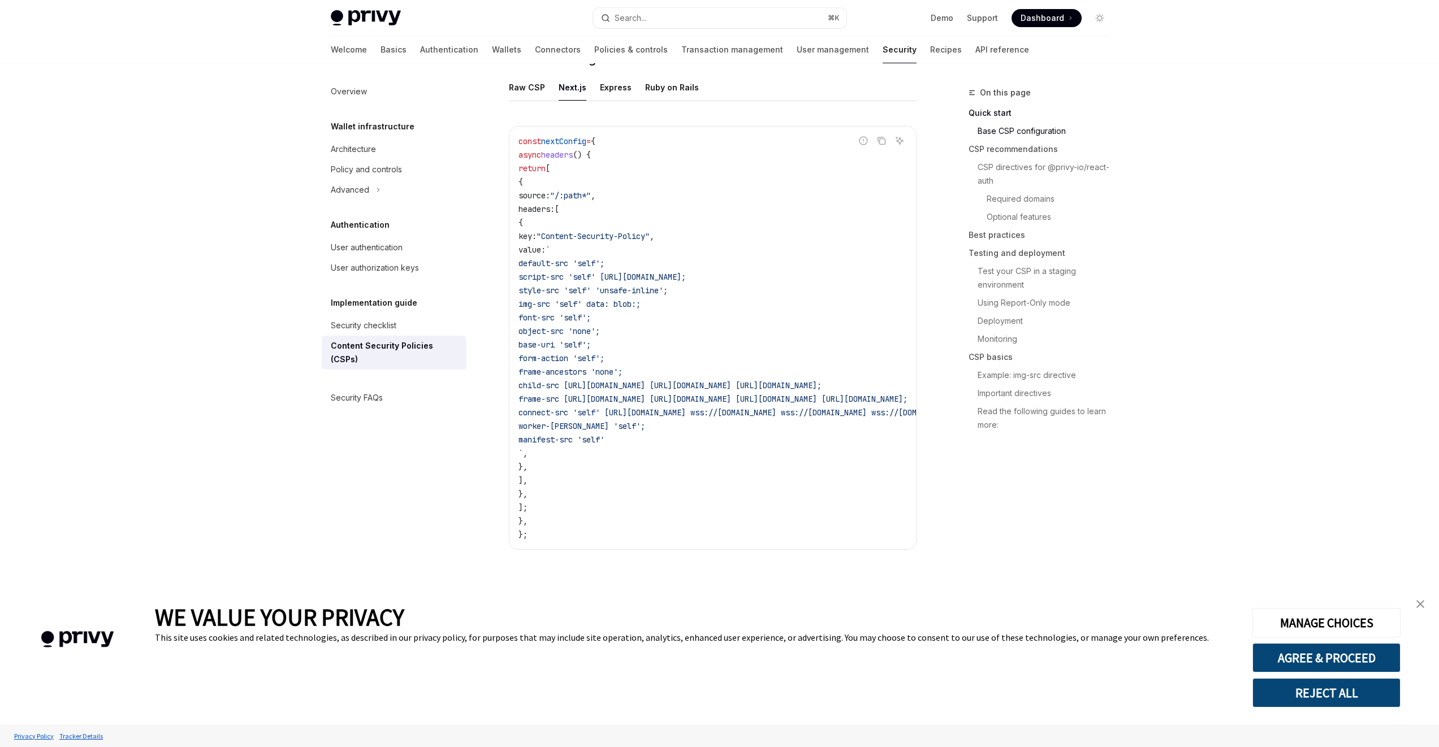
scroll to position [325, 0]
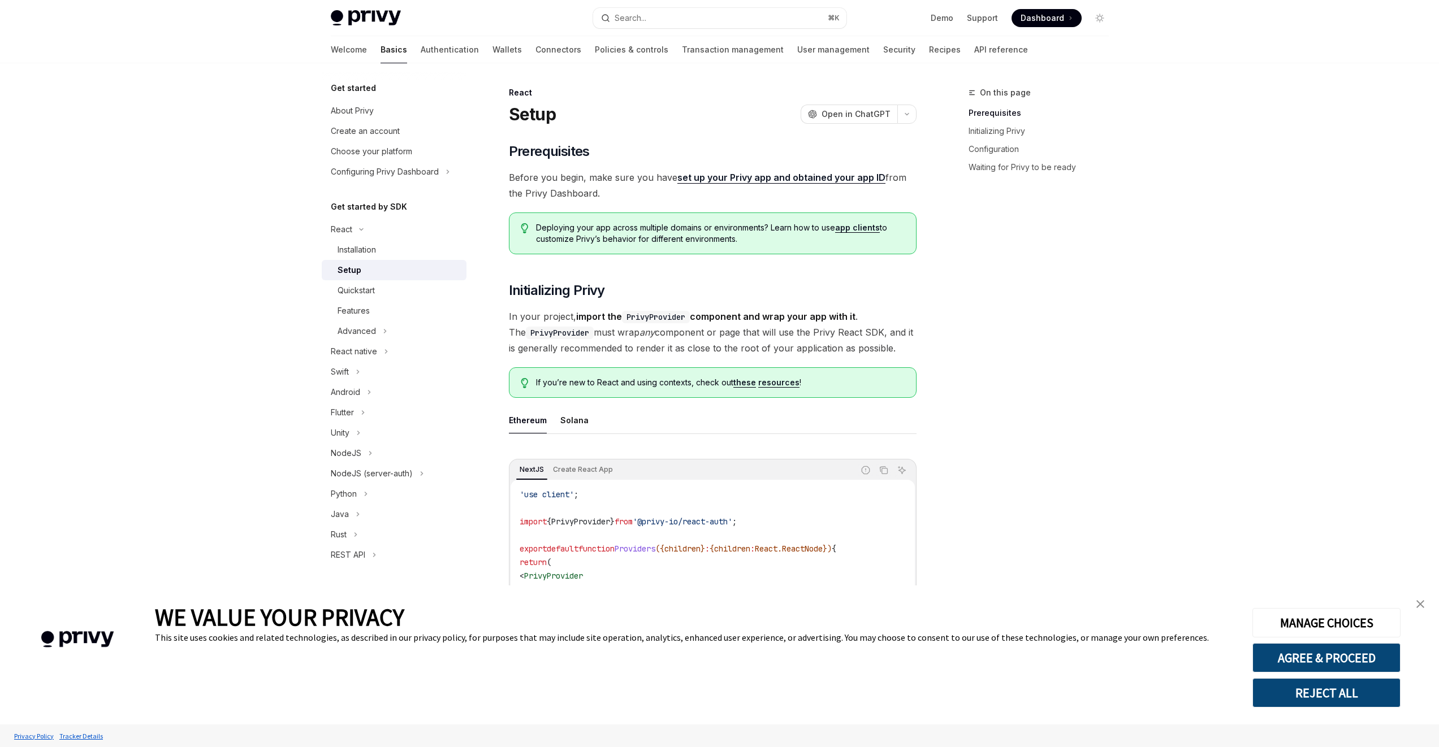
type textarea "*"
